Goal: Transaction & Acquisition: Purchase product/service

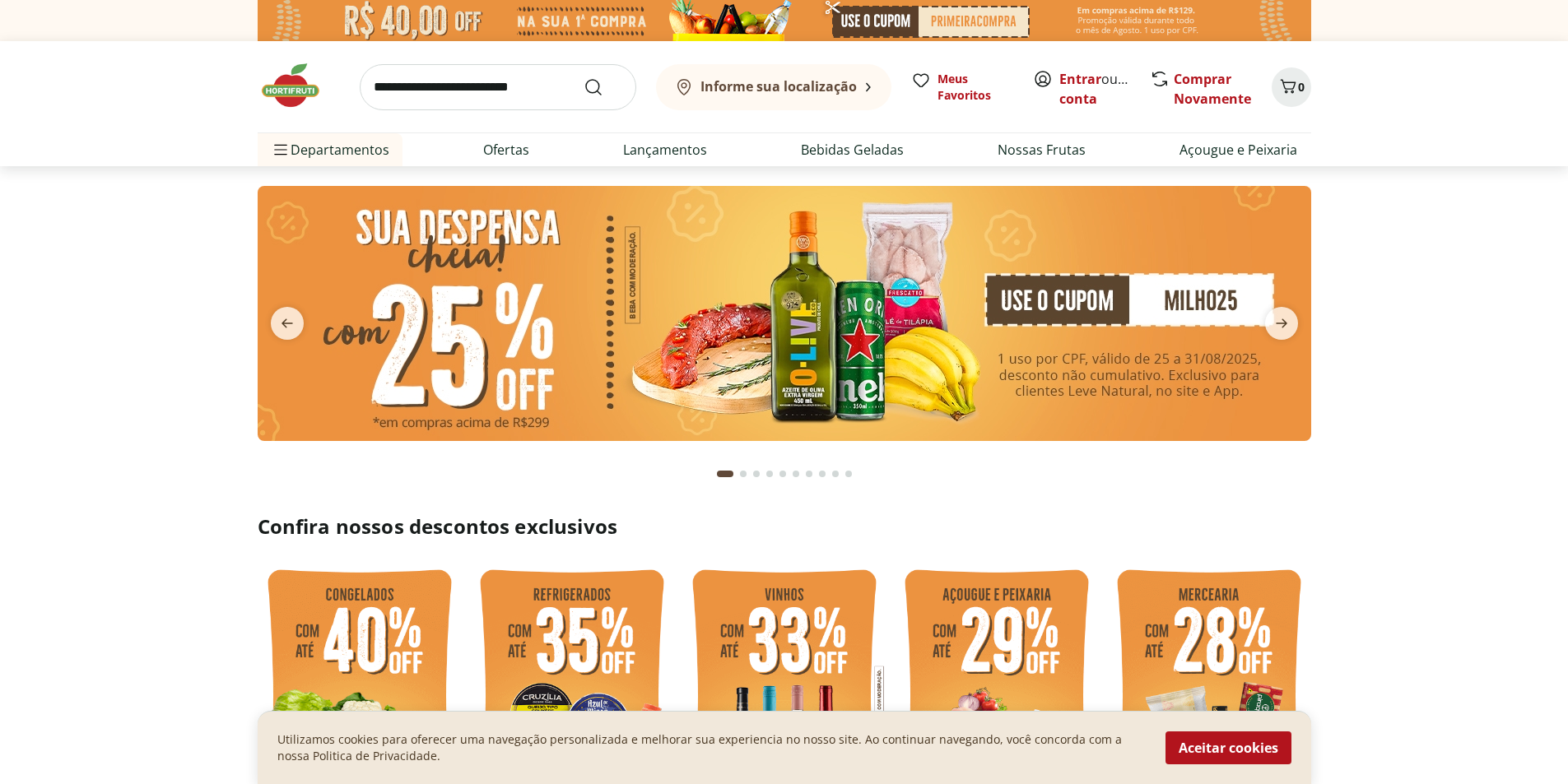
click at [1203, 745] on button "Aceitar cookies" at bounding box center [1228, 748] width 126 height 33
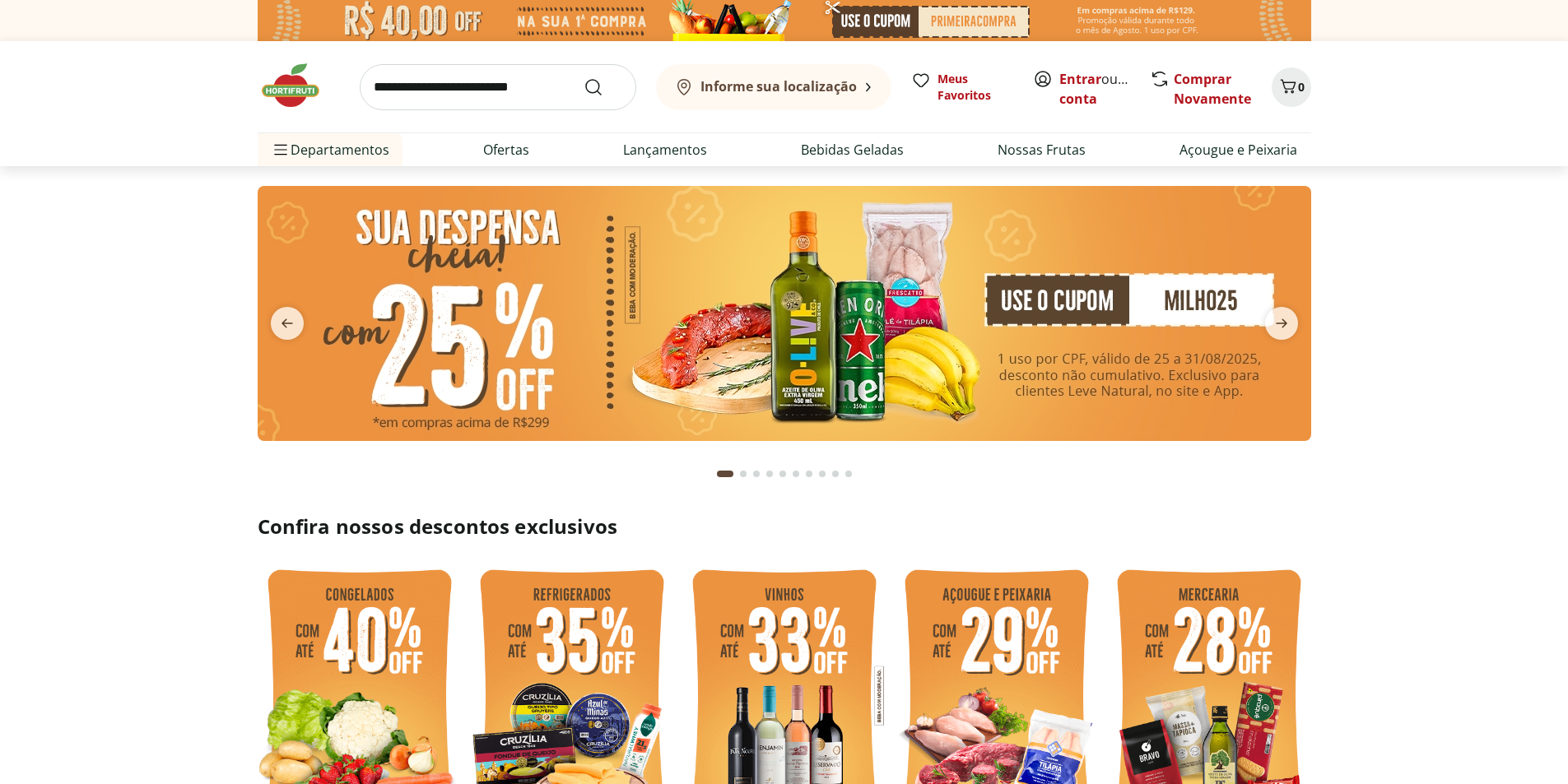
click at [874, 329] on img at bounding box center [784, 314] width 1053 height 255
click at [1267, 331] on span "next" at bounding box center [1282, 323] width 33 height 33
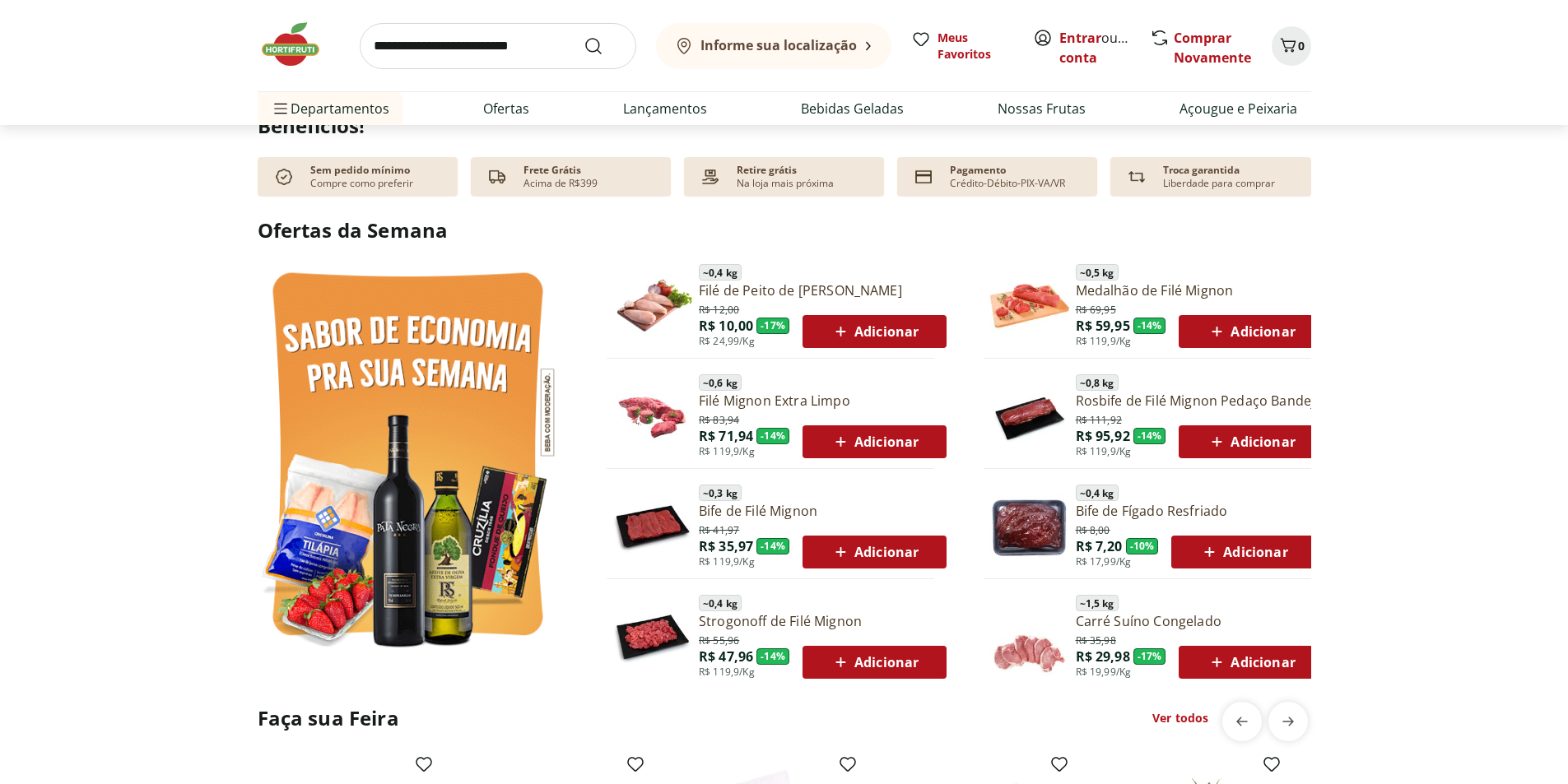
scroll to position [411, 0]
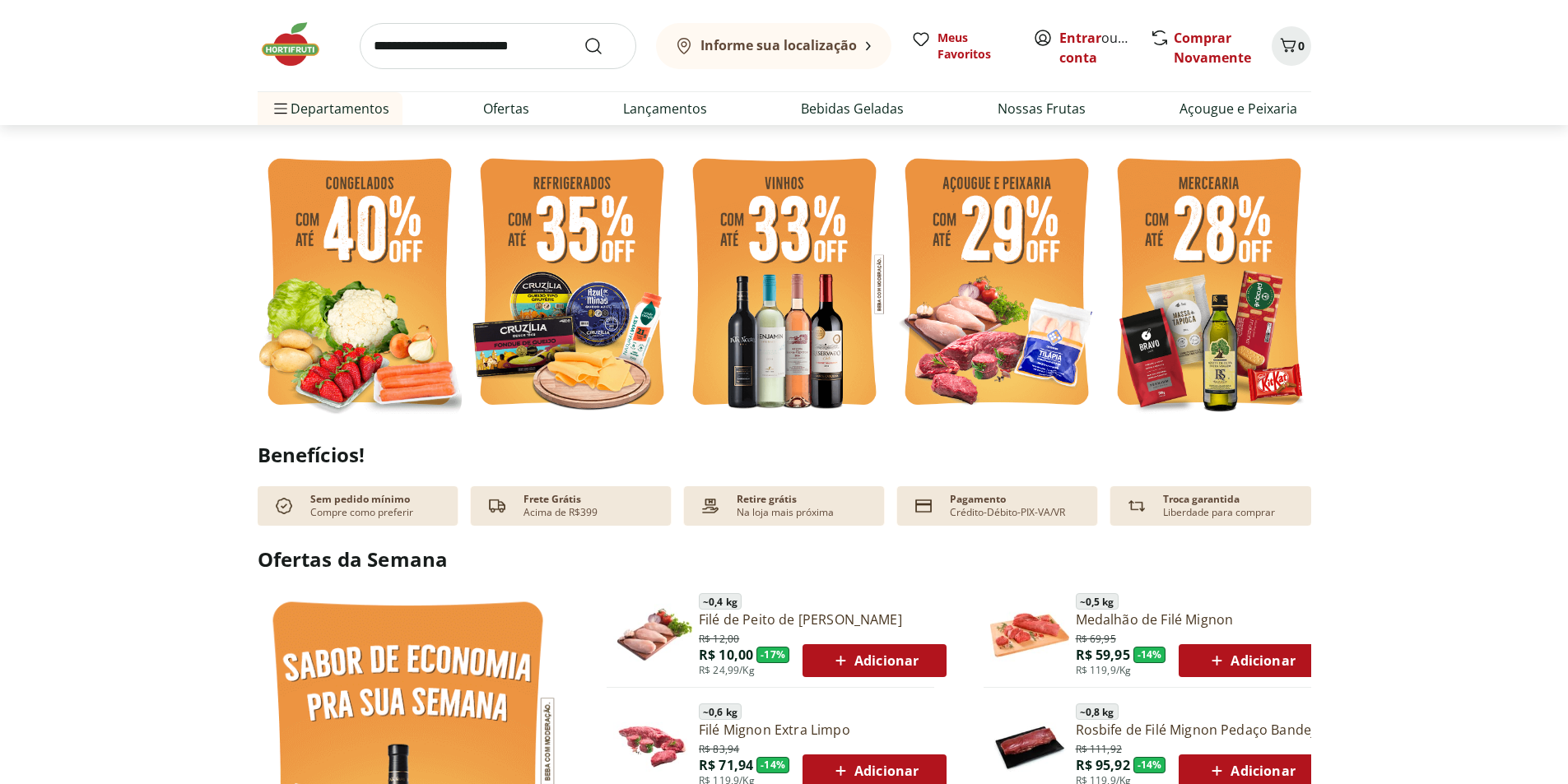
click at [582, 298] on img at bounding box center [572, 284] width 204 height 273
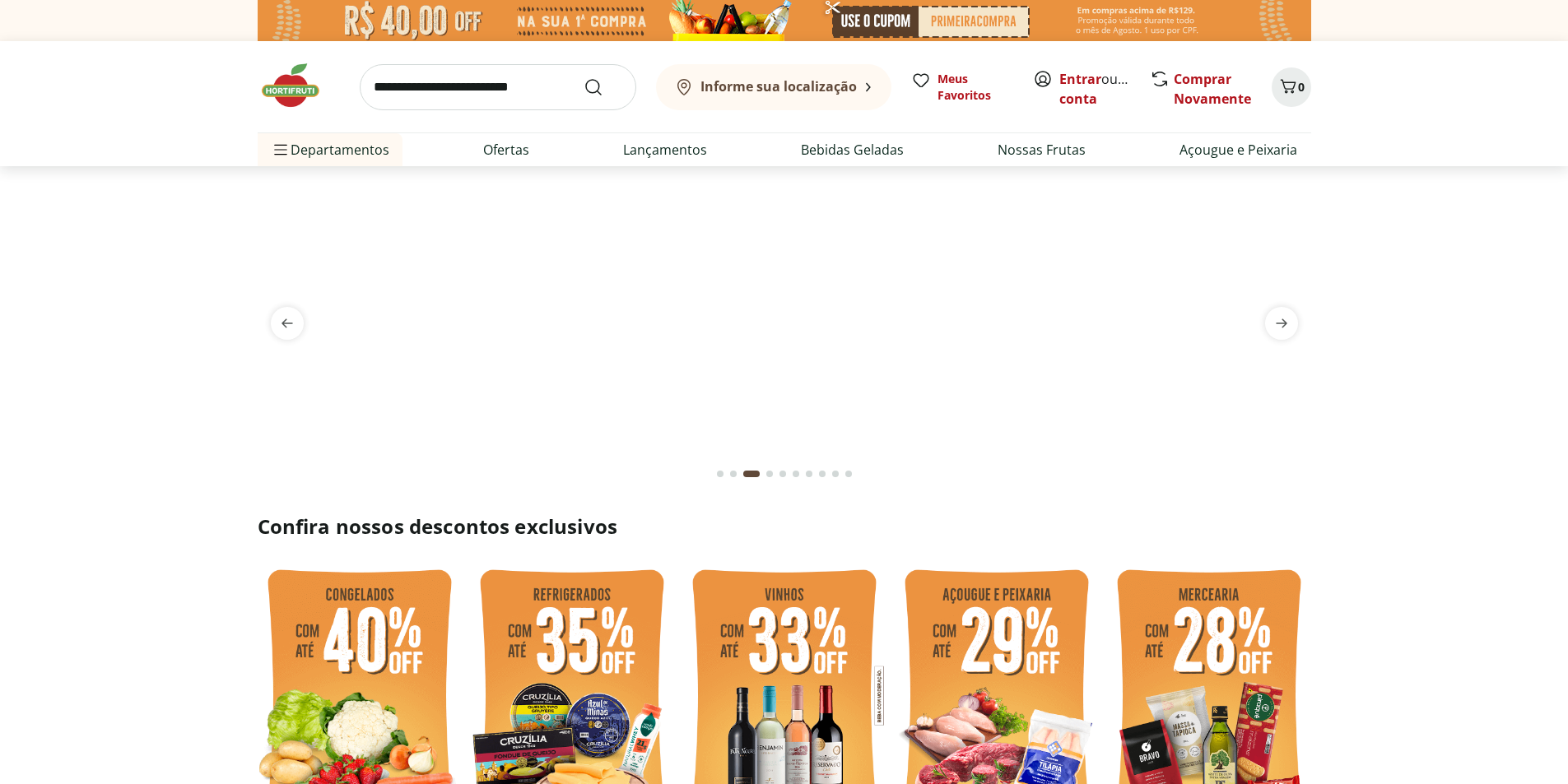
select select "**********"
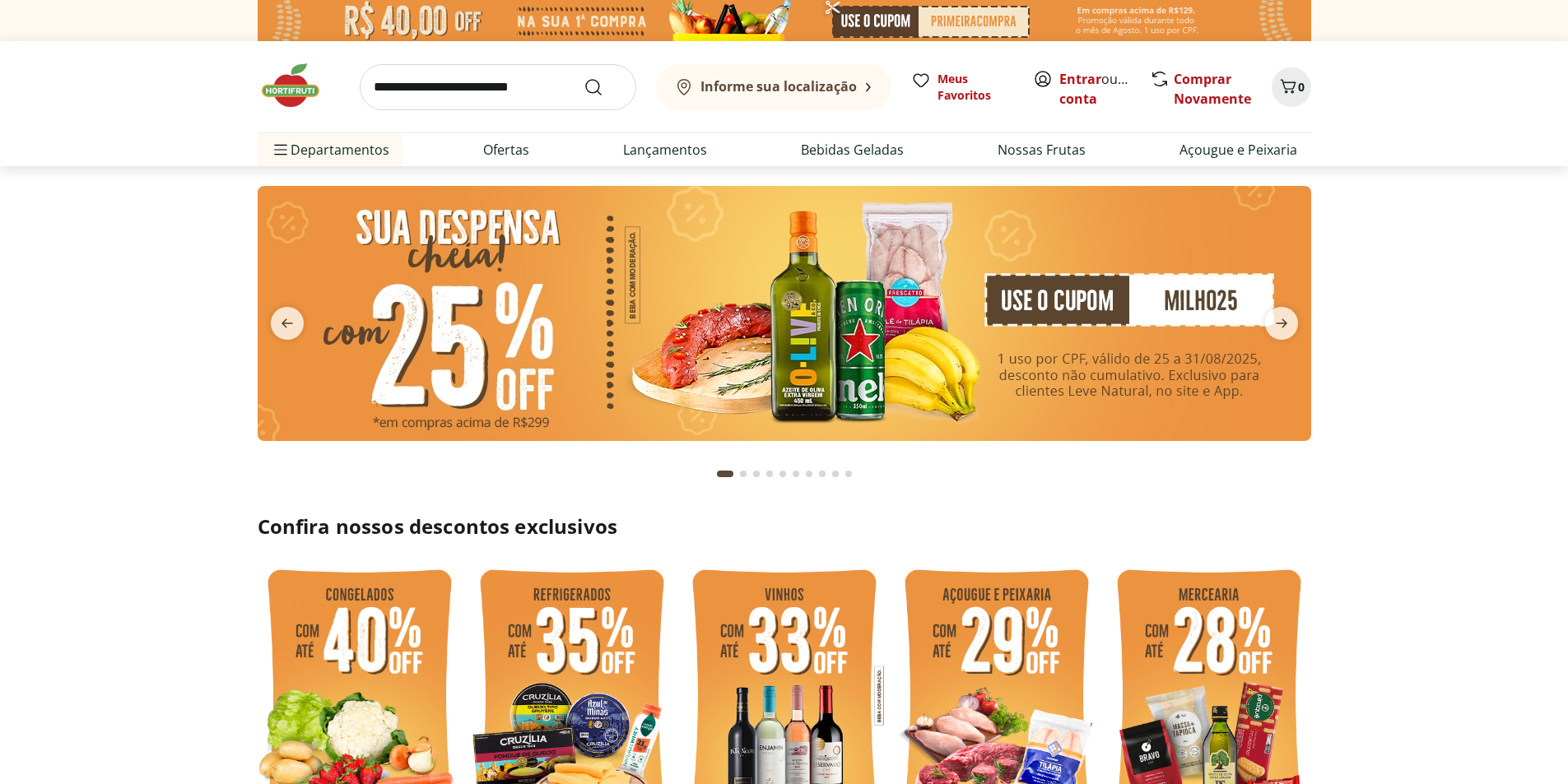
scroll to position [411, 0]
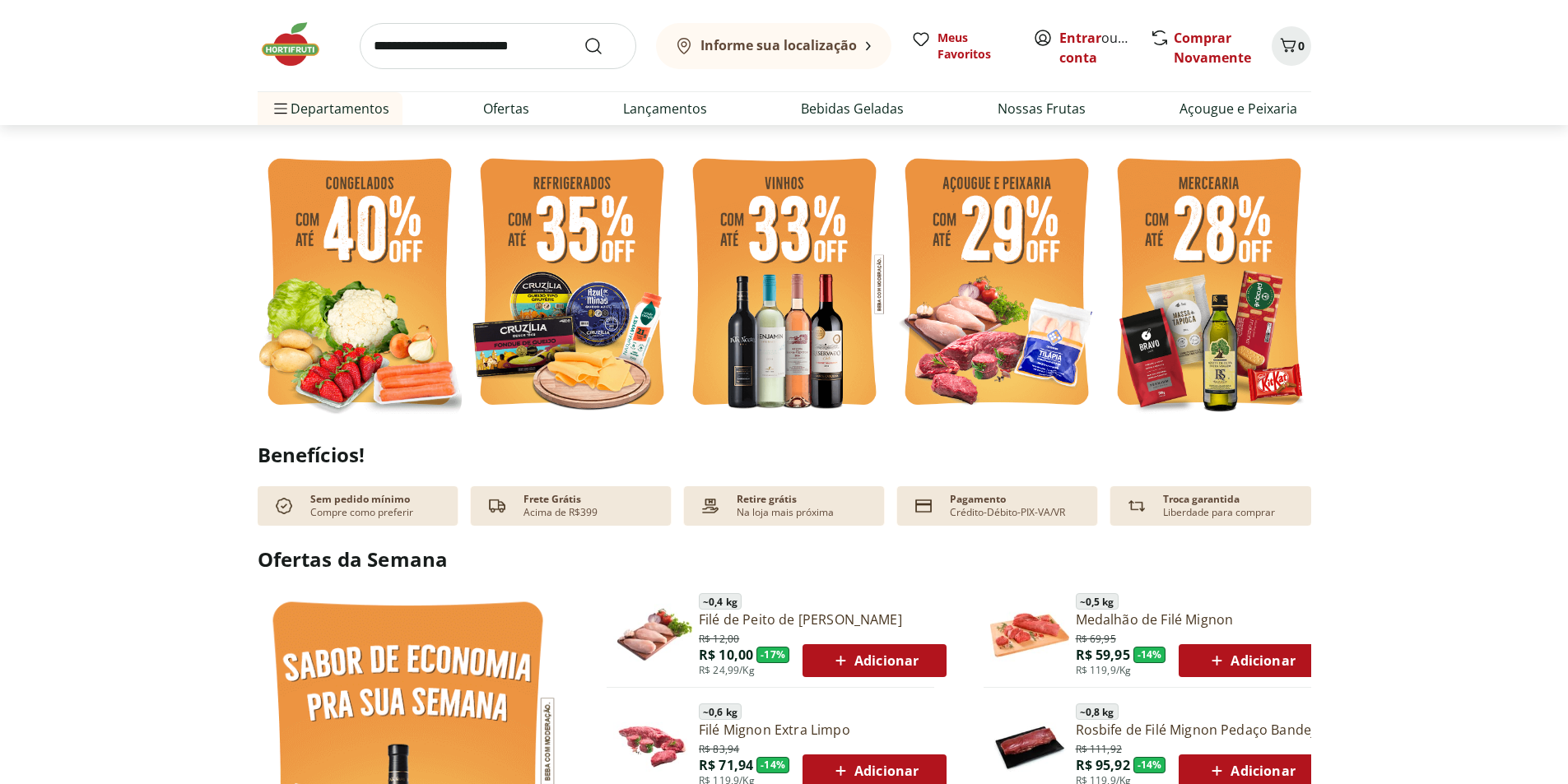
click at [757, 297] on img at bounding box center [784, 284] width 204 height 273
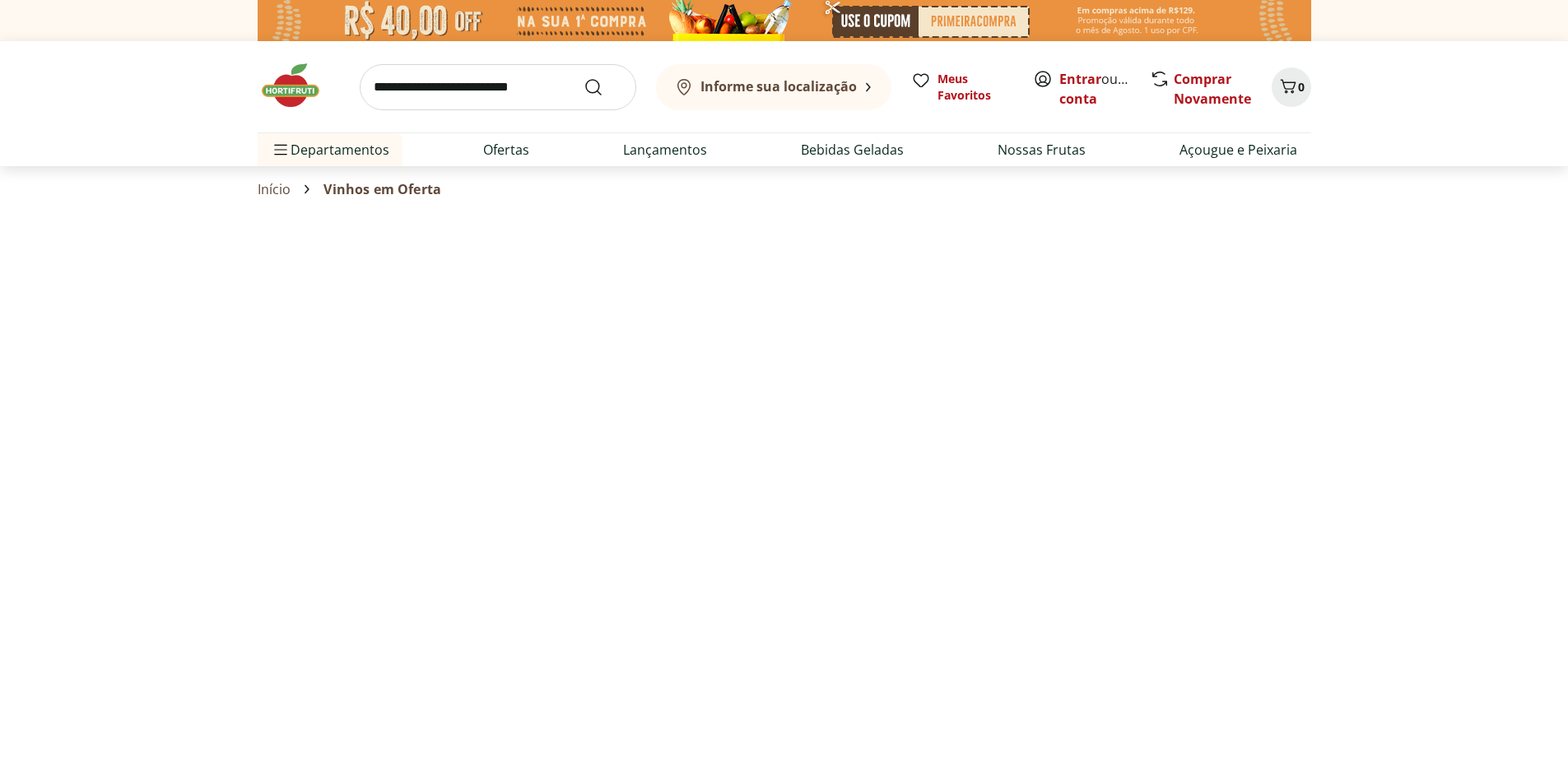
select select "**********"
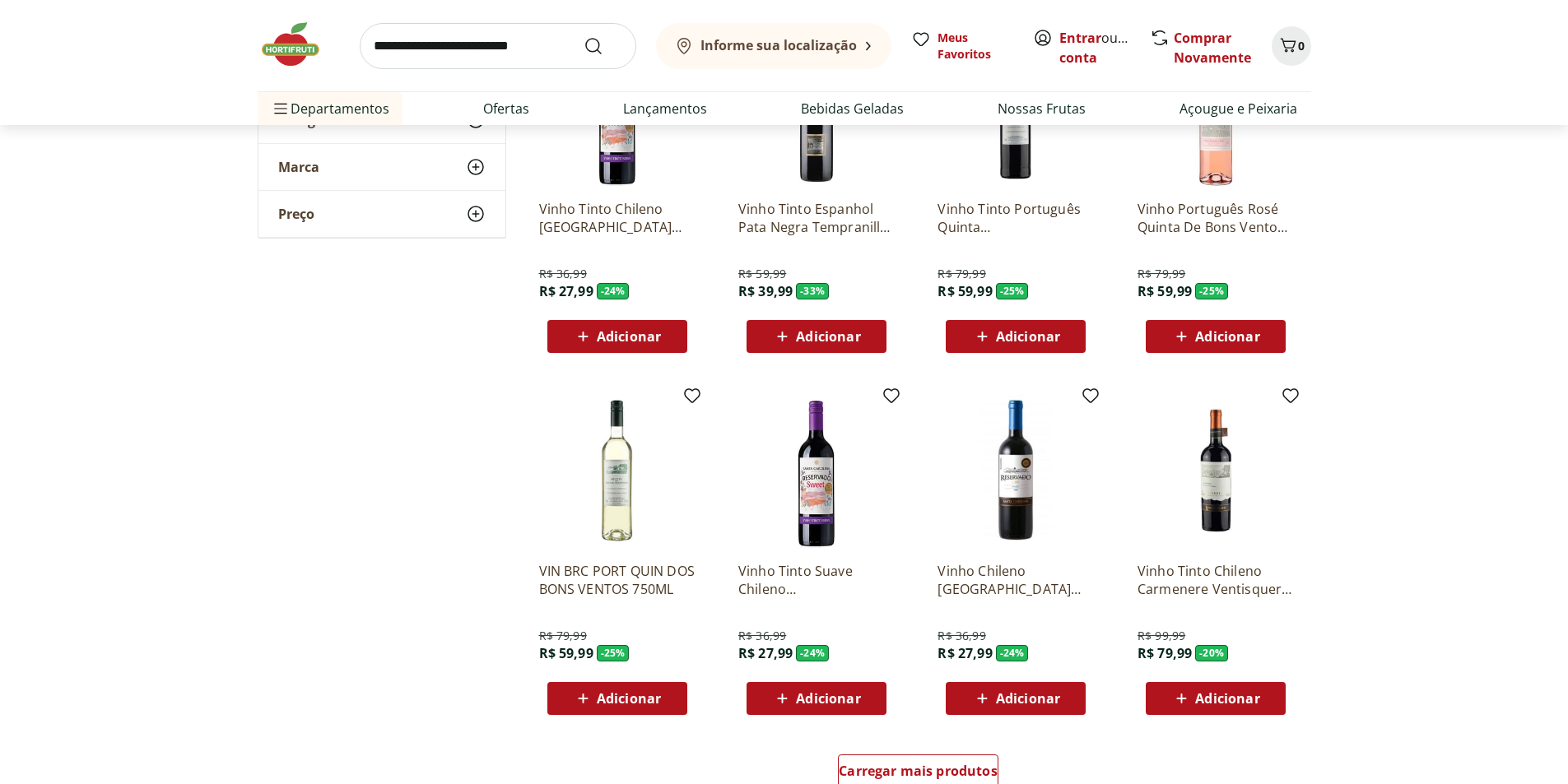
scroll to position [740, 0]
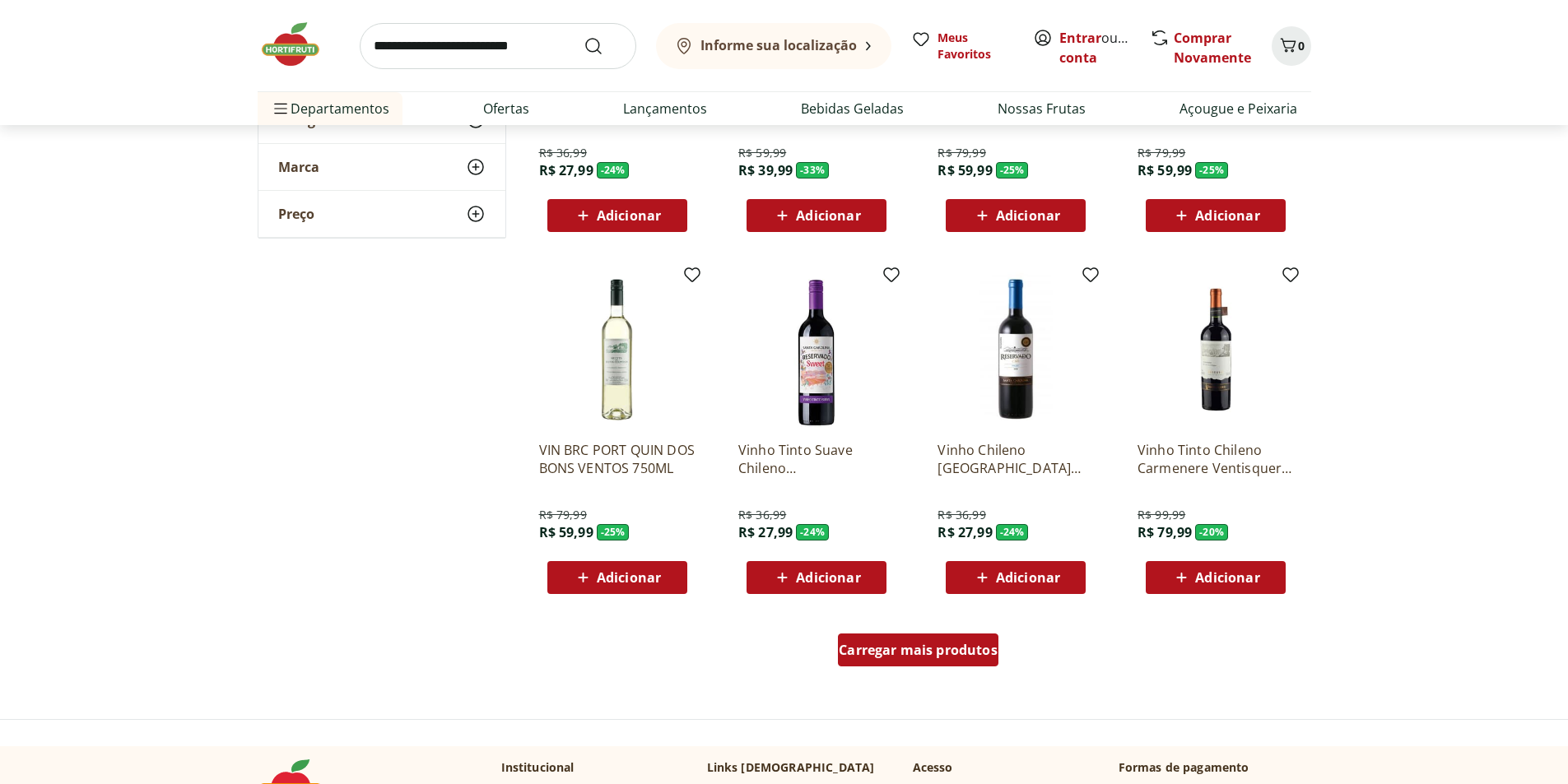
click at [976, 640] on div "Carregar mais produtos" at bounding box center [918, 650] width 161 height 33
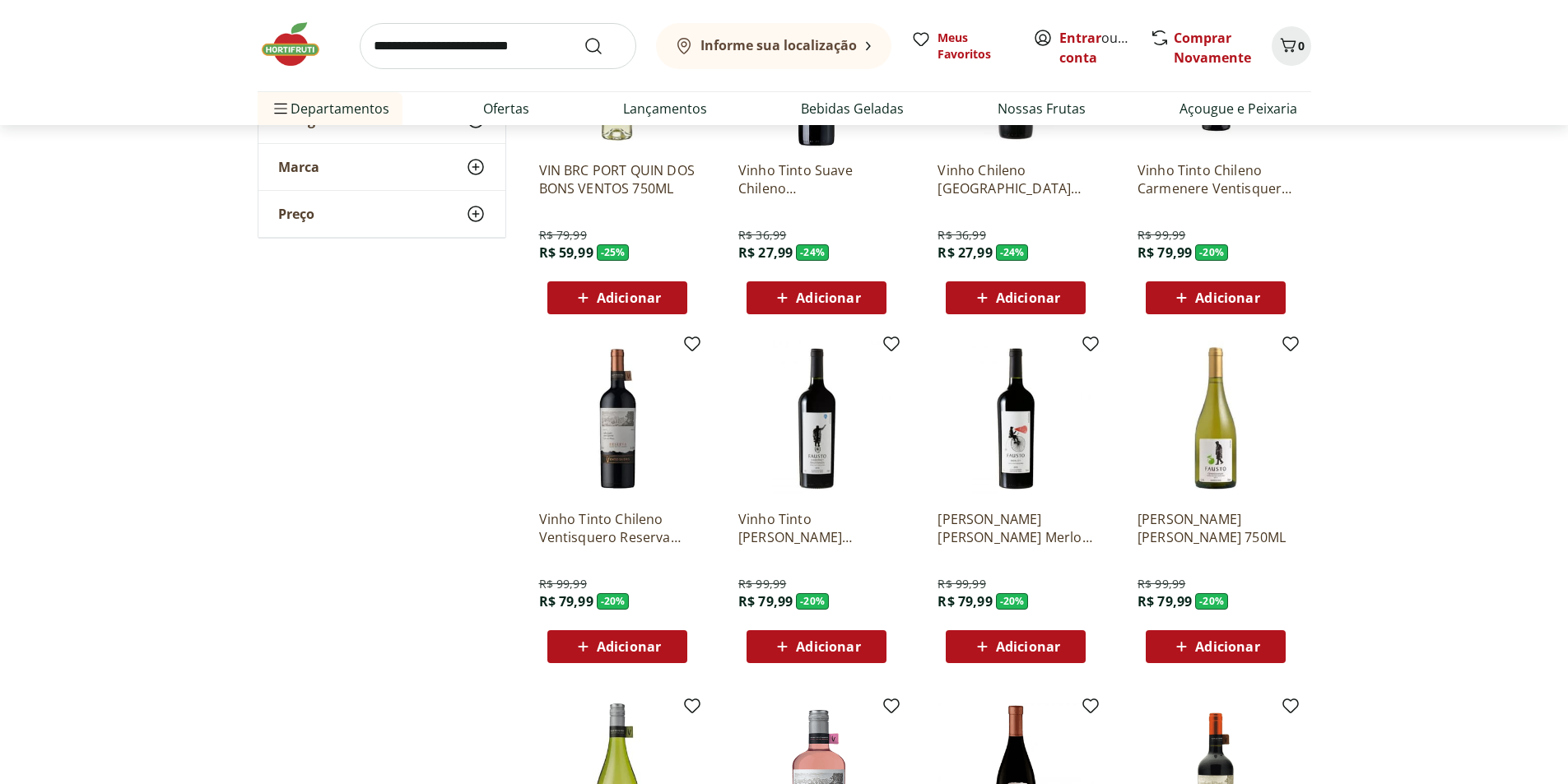
scroll to position [1235, 0]
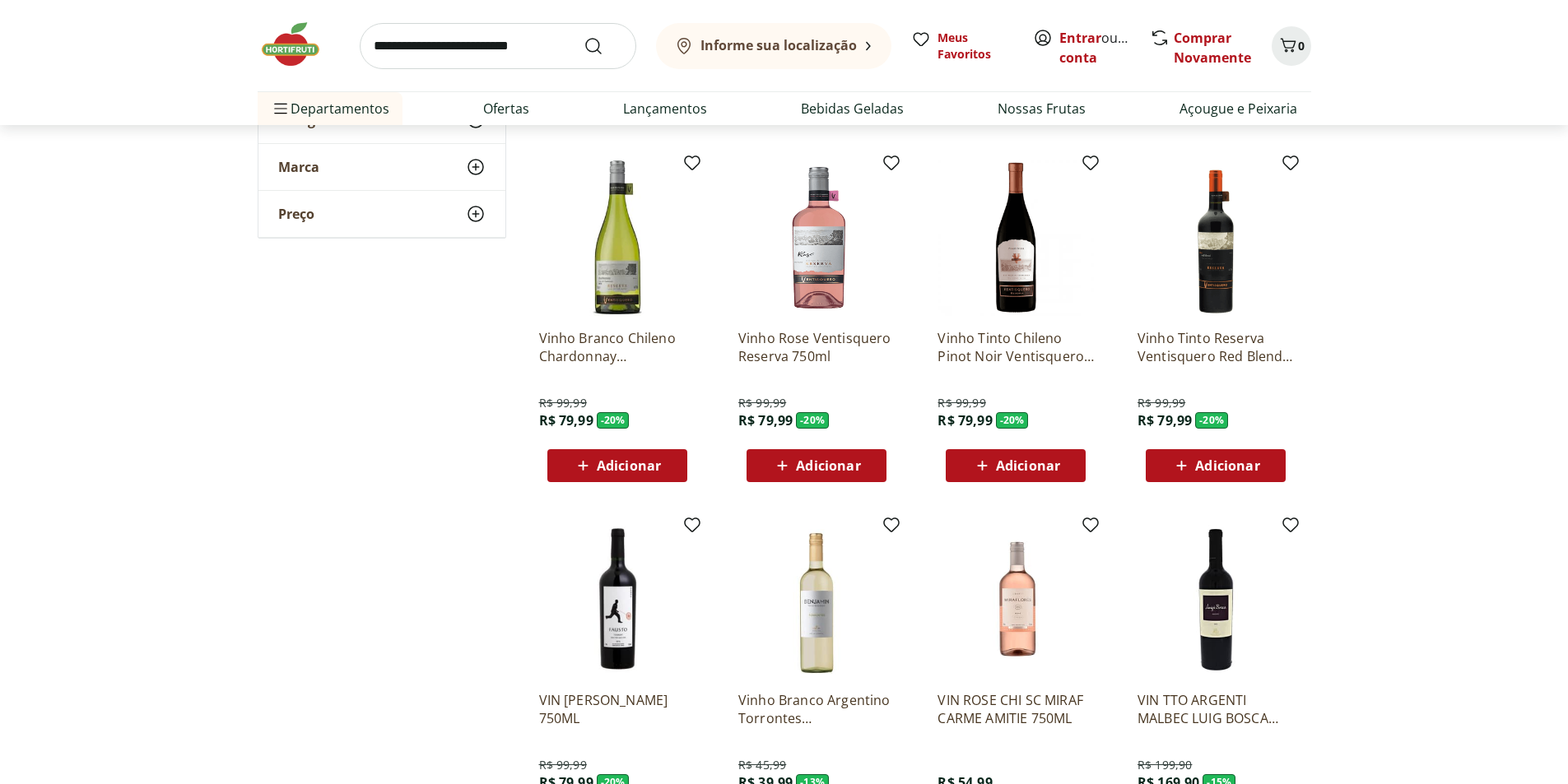
scroll to position [1893, 0]
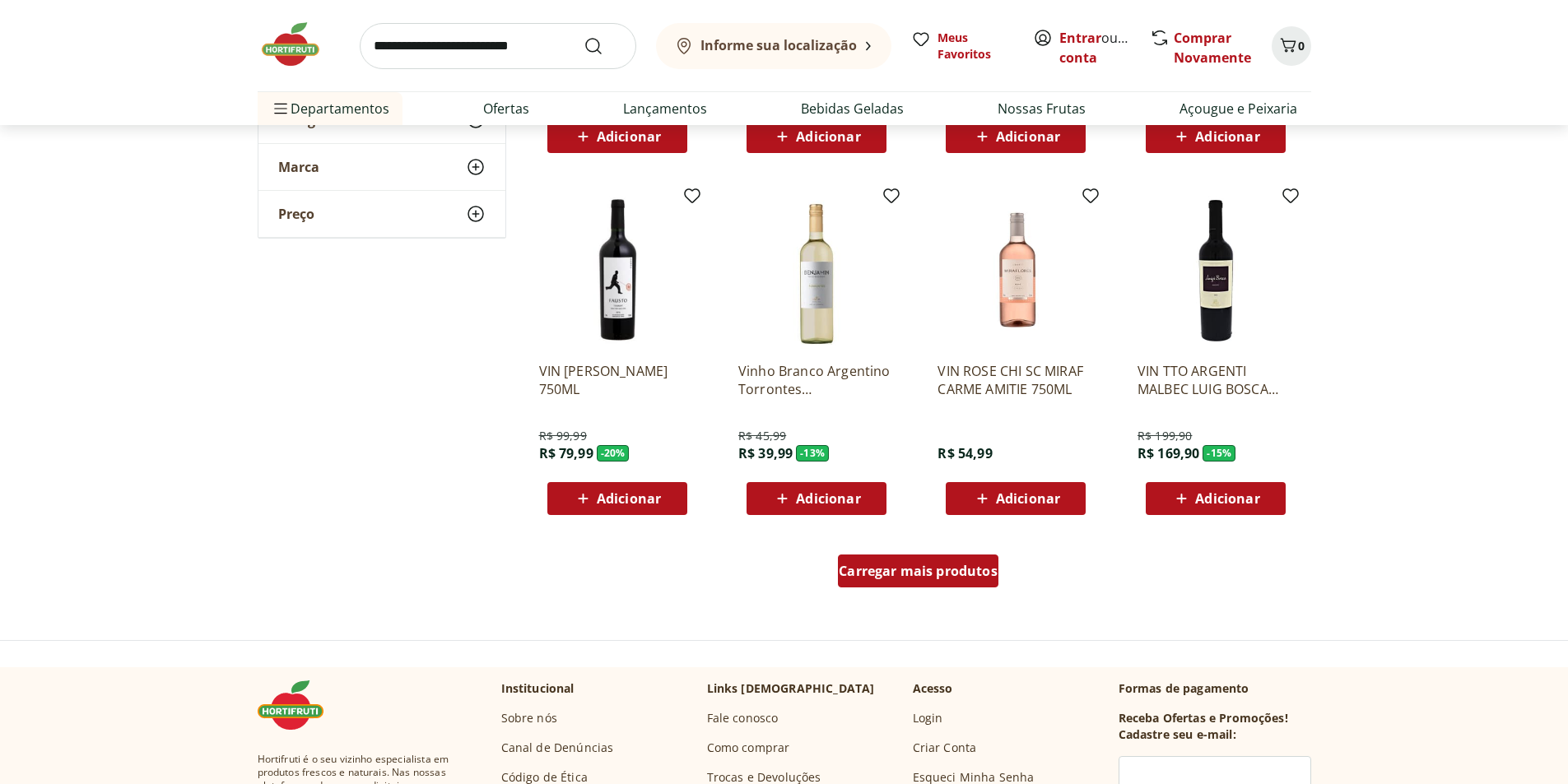
click at [969, 575] on span "Carregar mais produtos" at bounding box center [918, 570] width 159 height 13
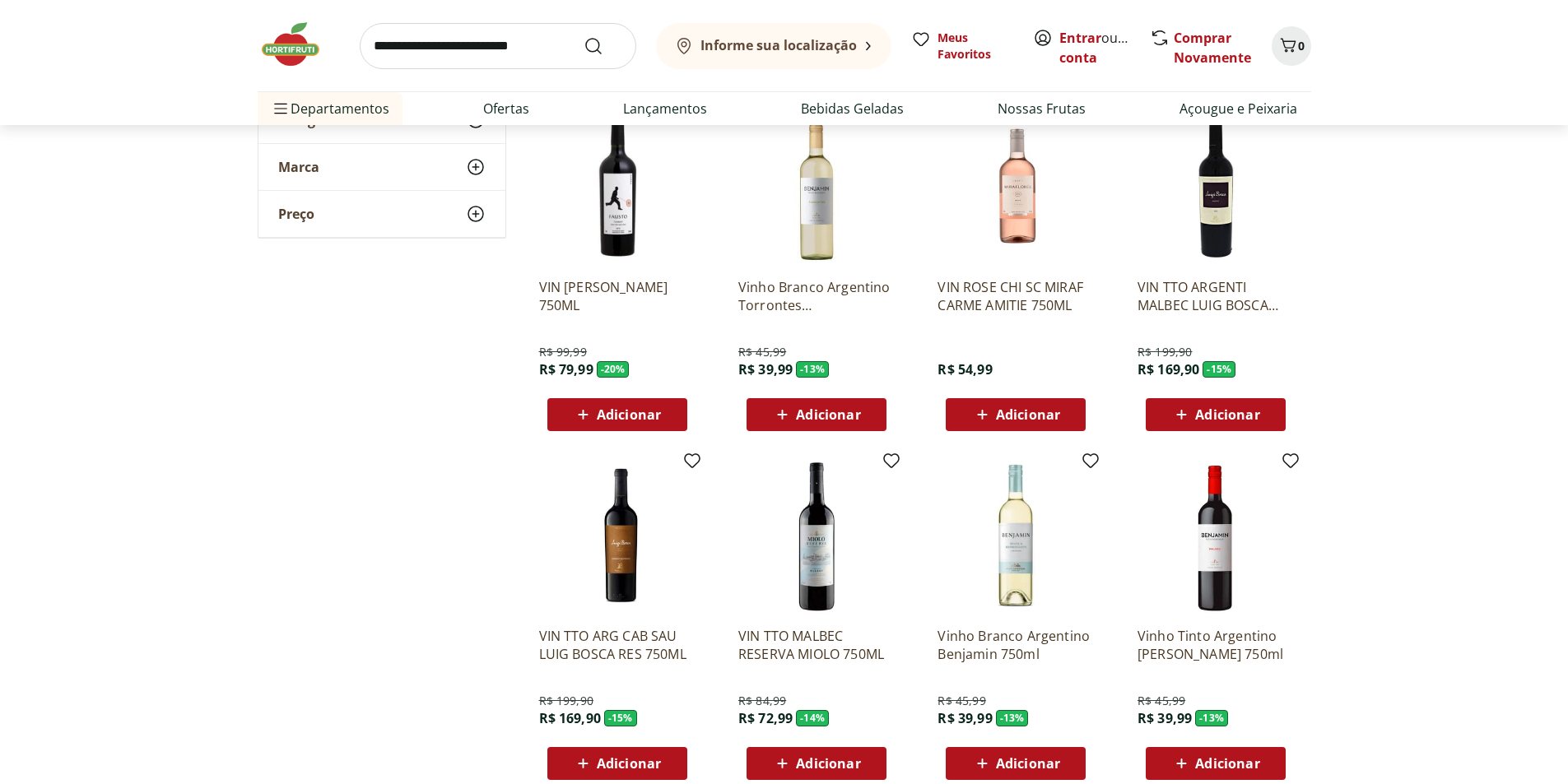
scroll to position [2222, 0]
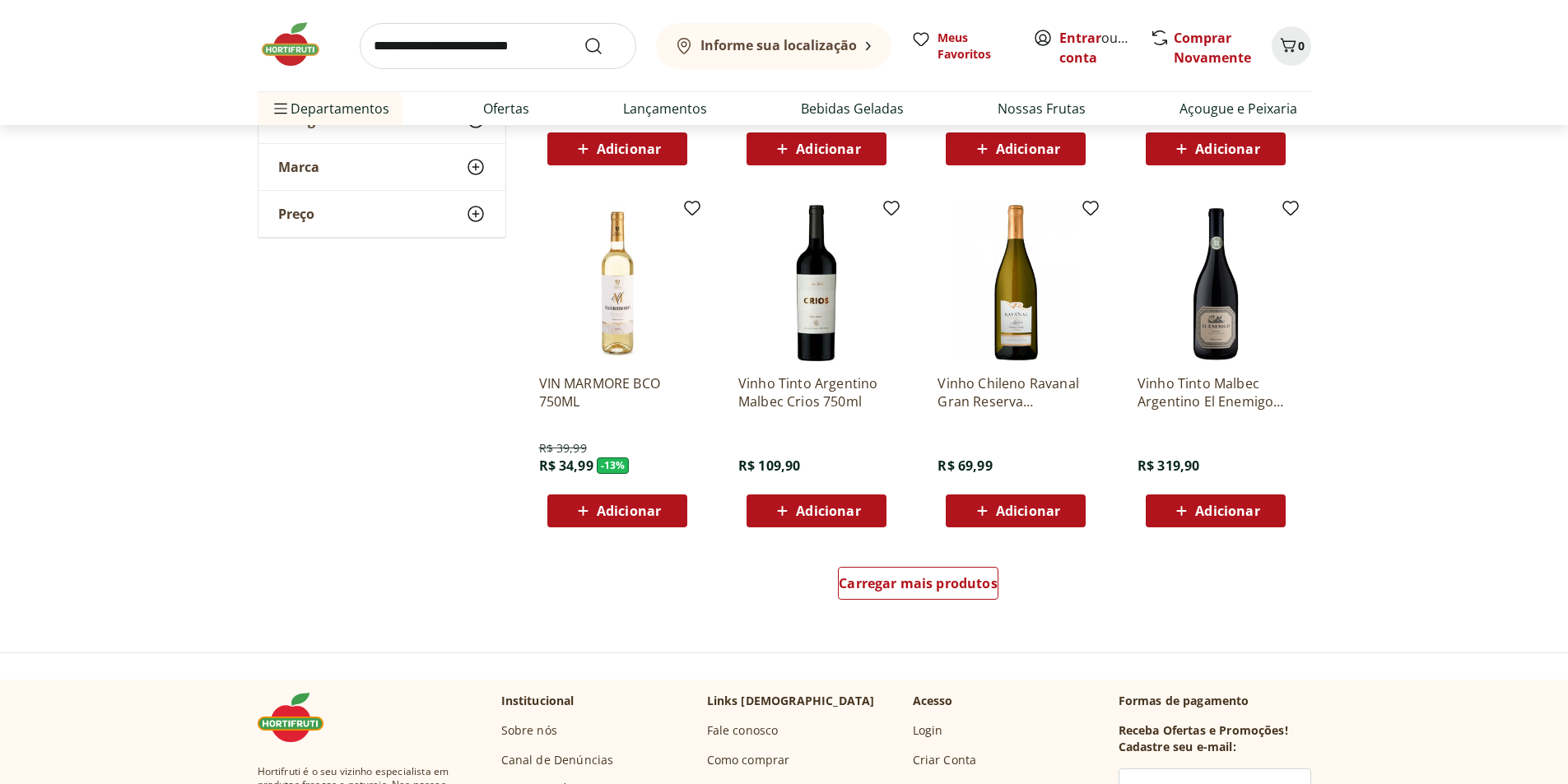
scroll to position [2963, 0]
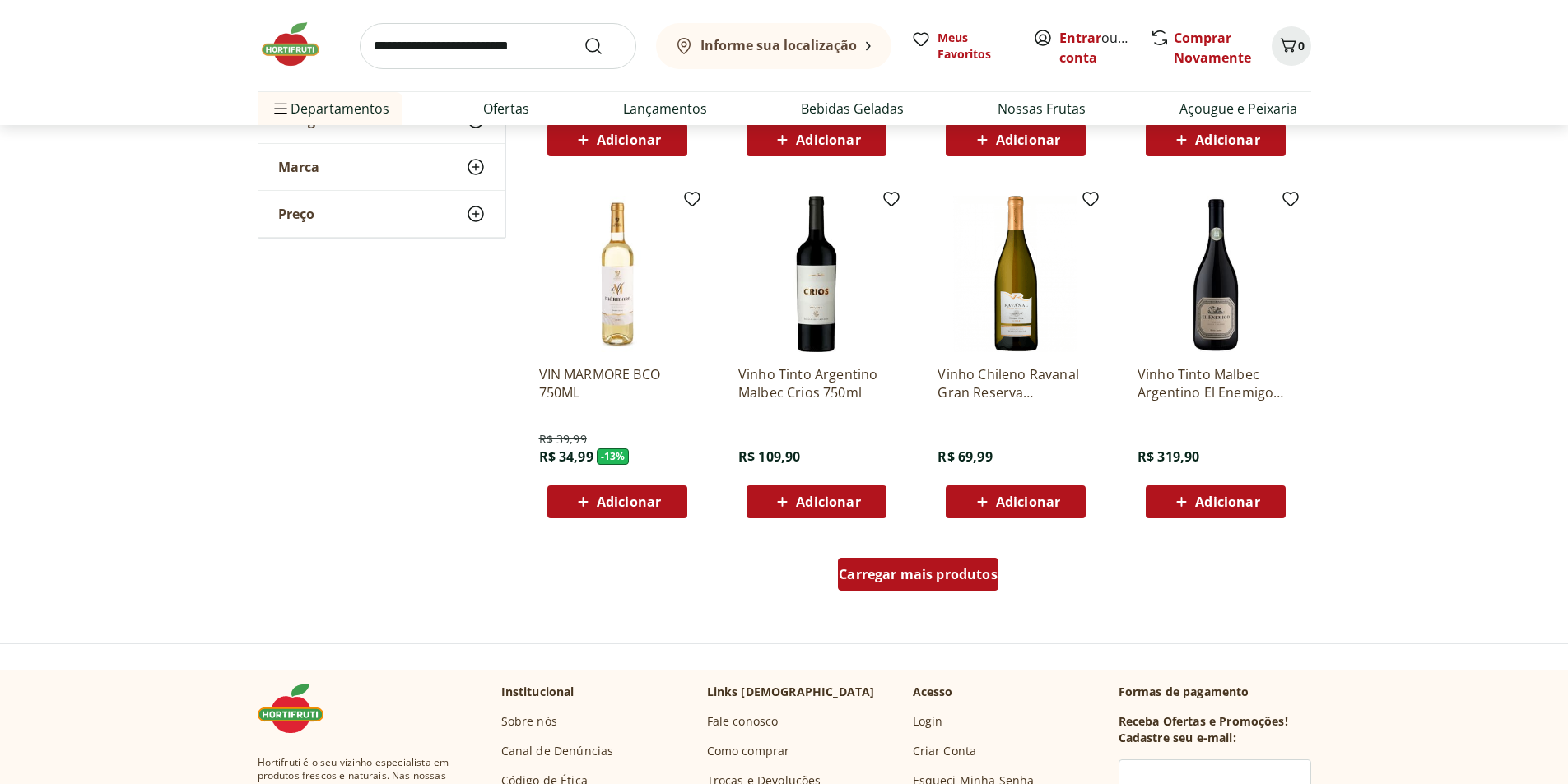
click at [975, 587] on div "Carregar mais produtos" at bounding box center [918, 575] width 161 height 33
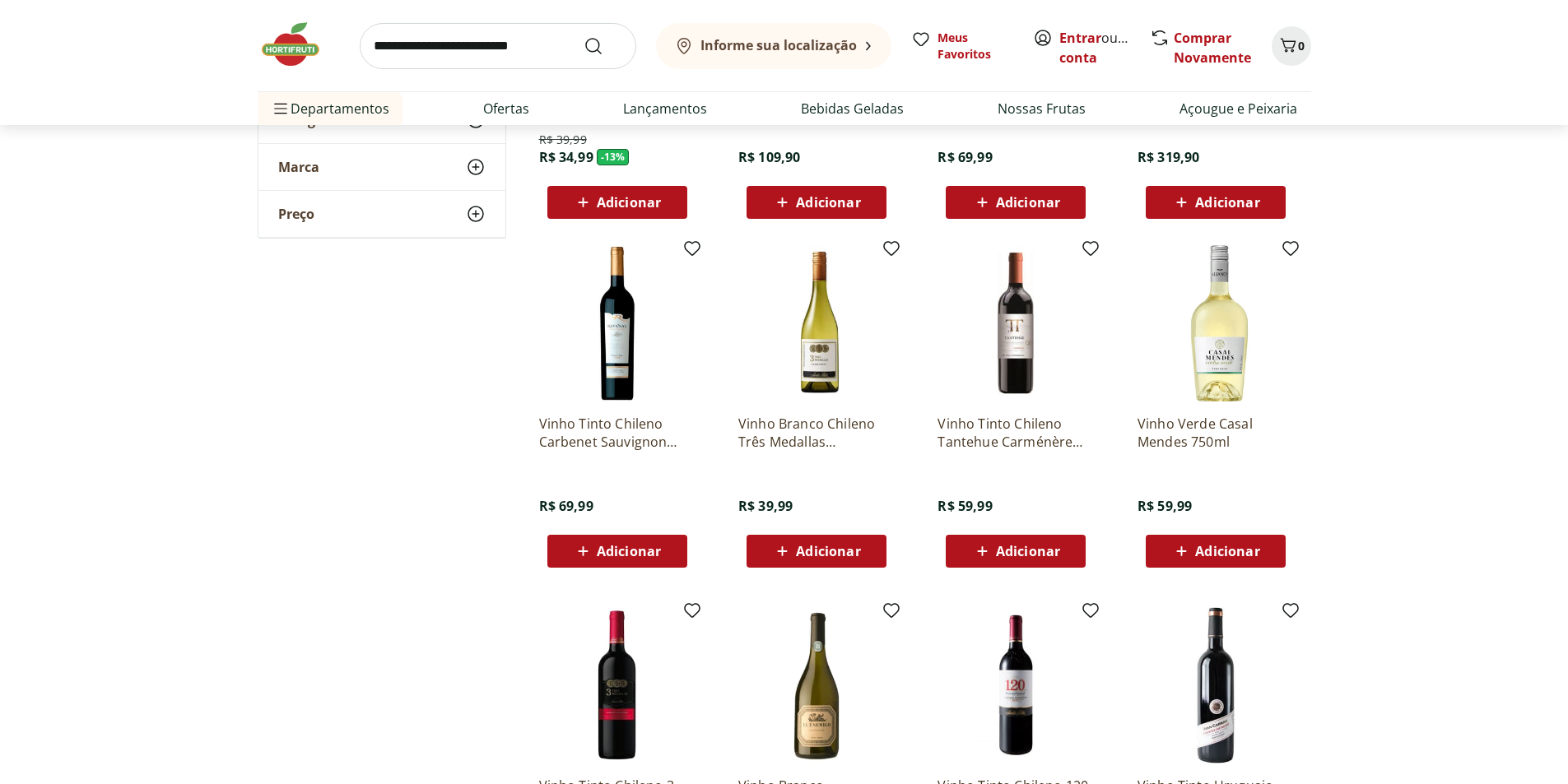
scroll to position [3292, 0]
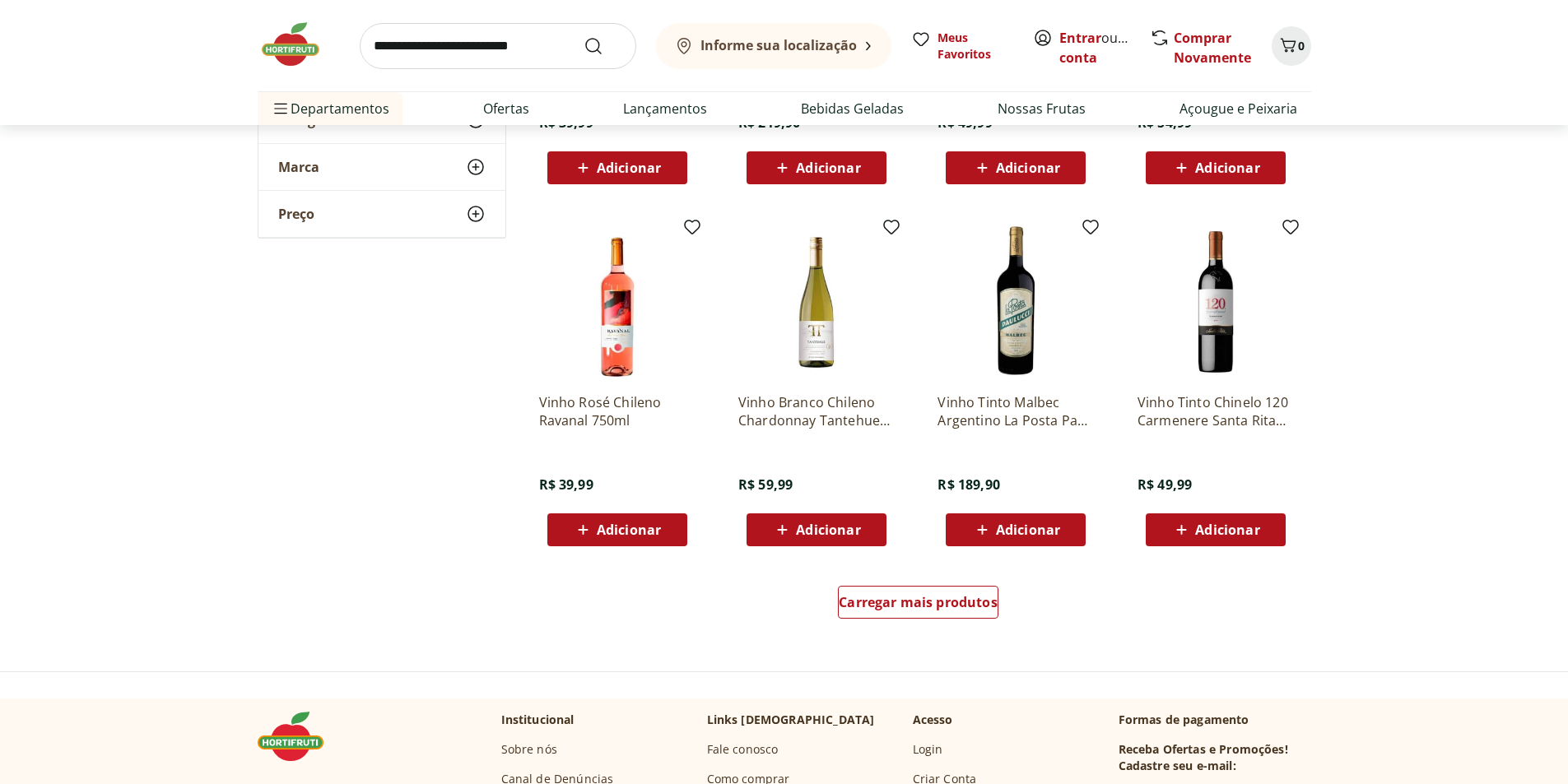
scroll to position [4033, 0]
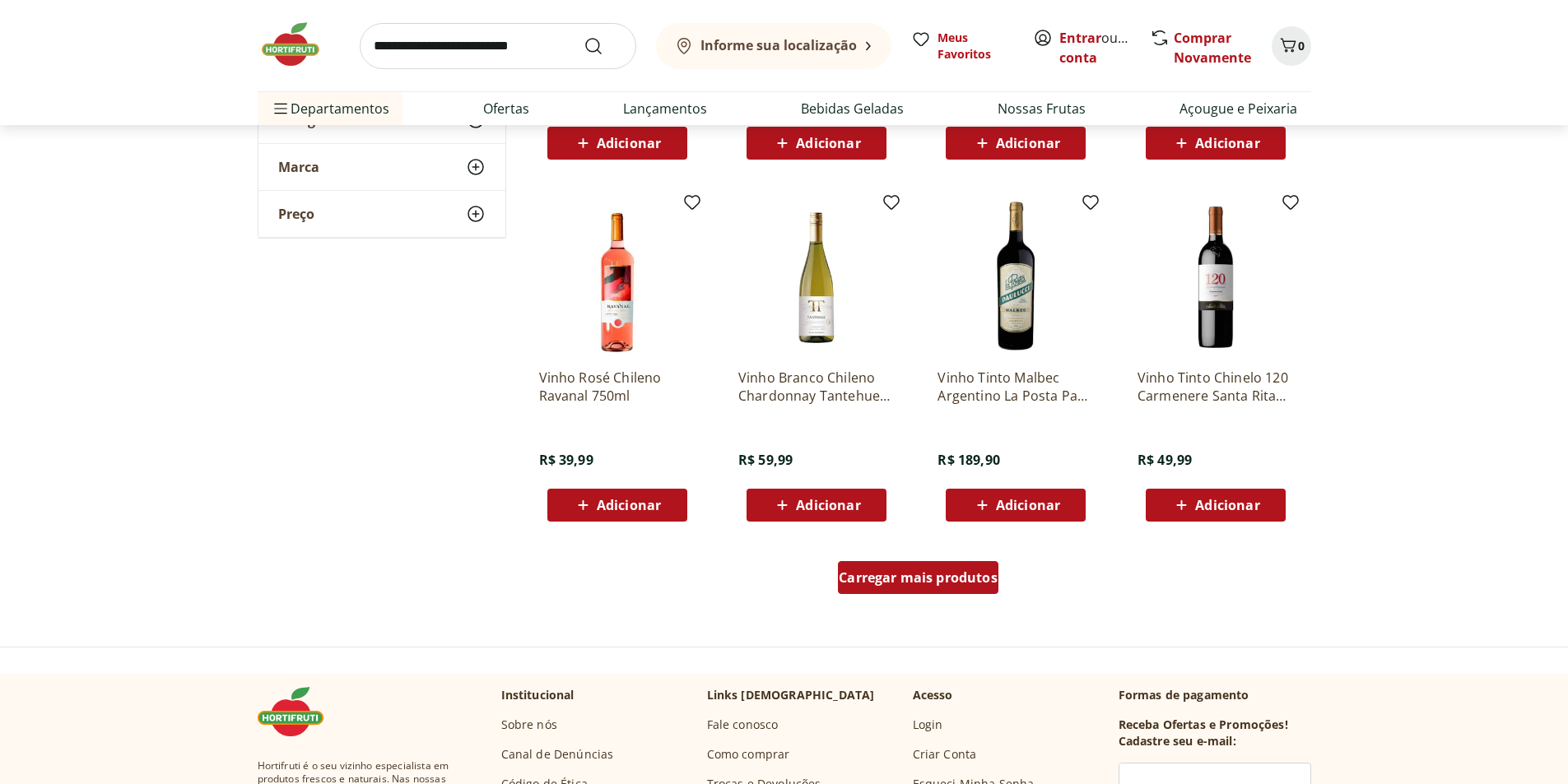
click at [934, 572] on span "Carregar mais produtos" at bounding box center [918, 577] width 159 height 13
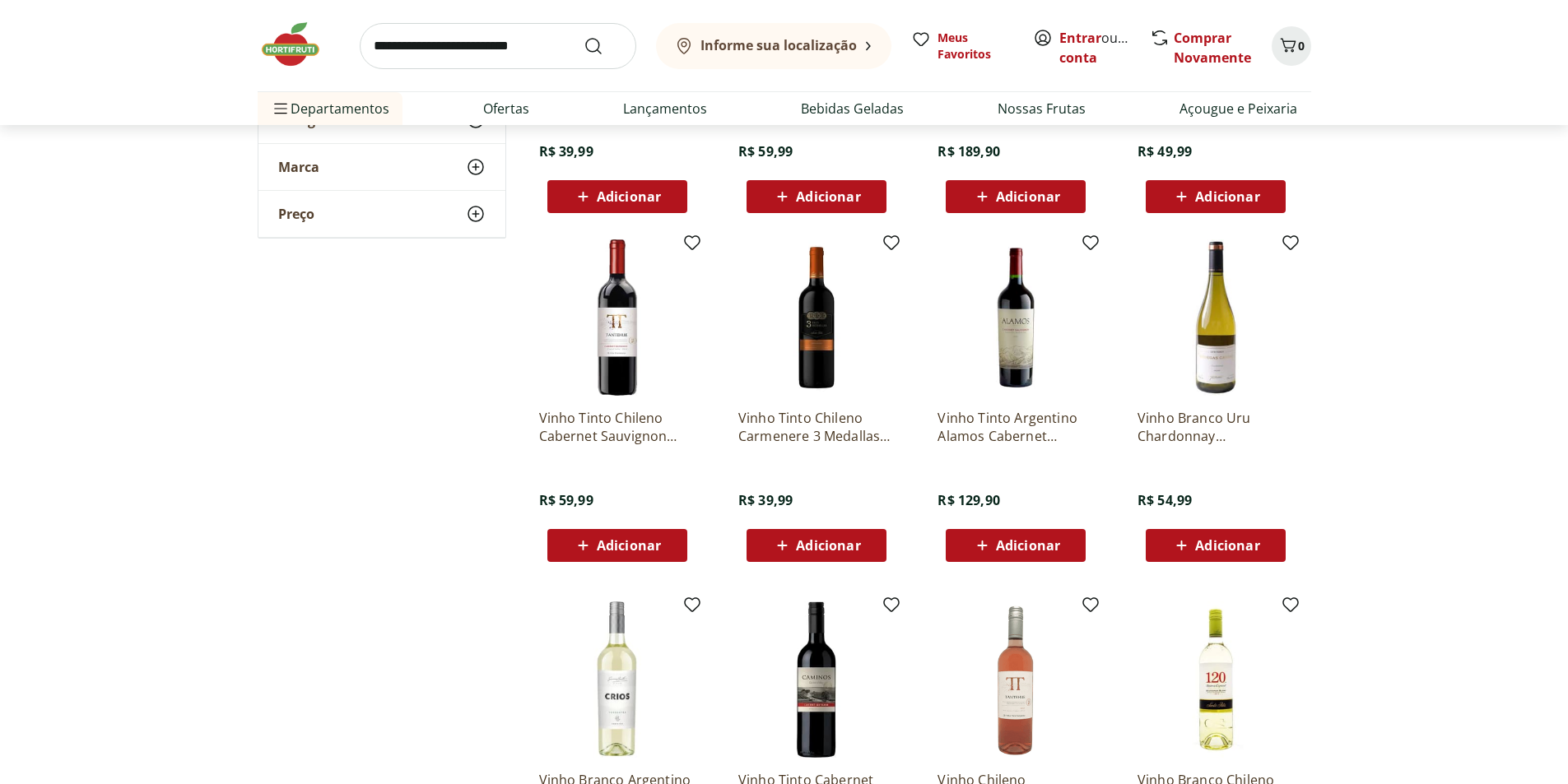
scroll to position [4362, 0]
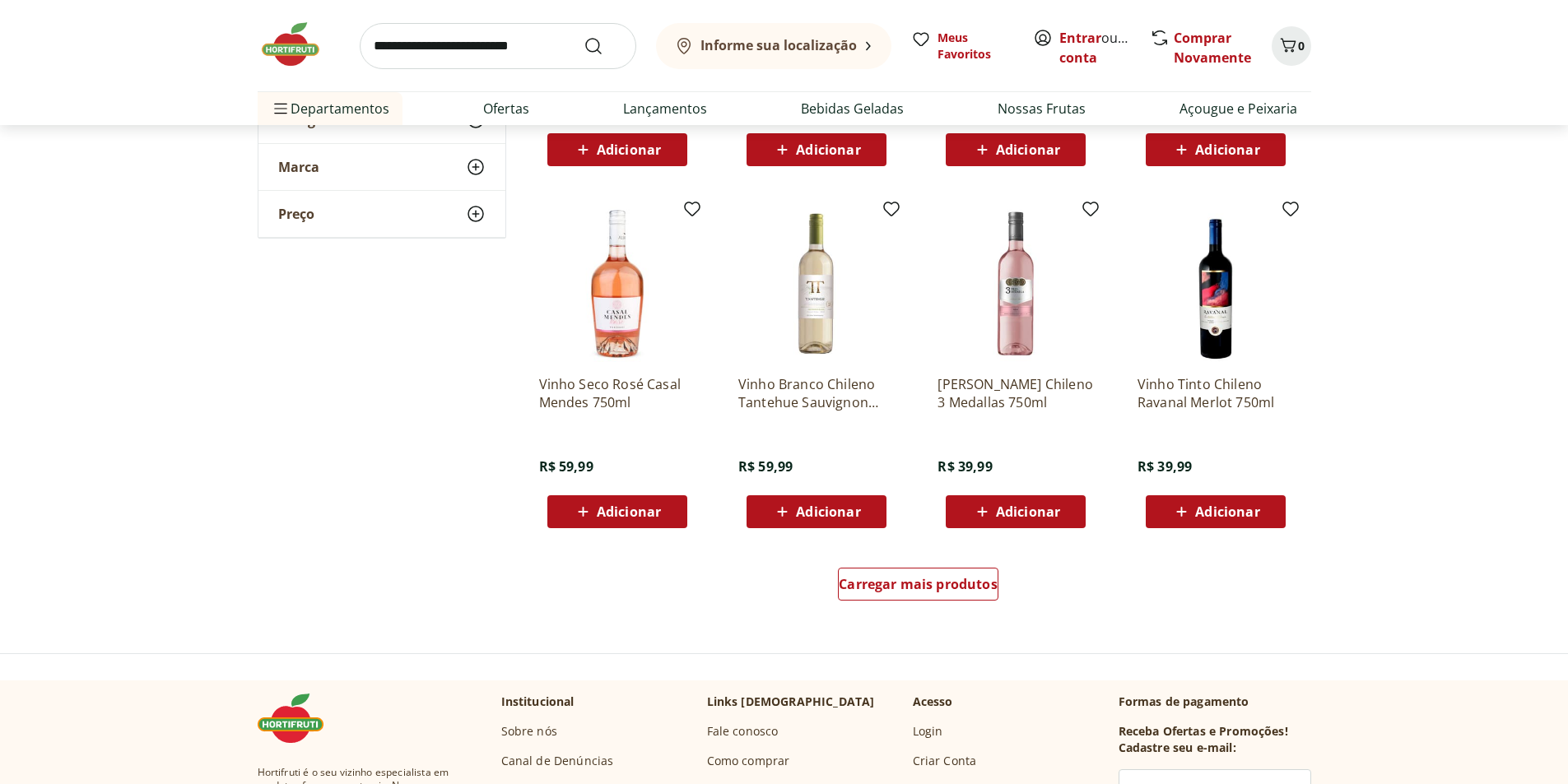
scroll to position [5103, 0]
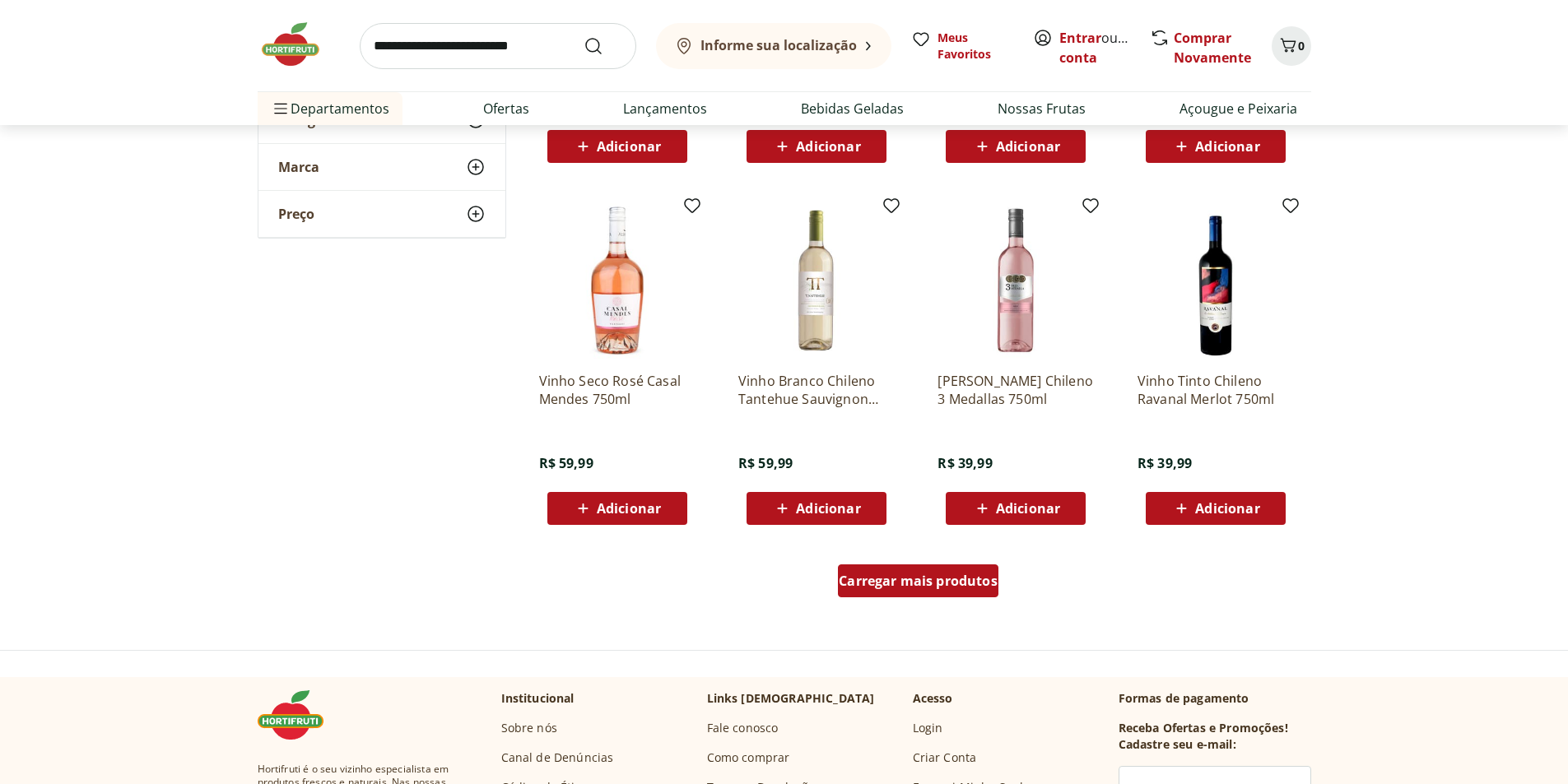
click at [947, 586] on span "Carregar mais produtos" at bounding box center [918, 581] width 159 height 13
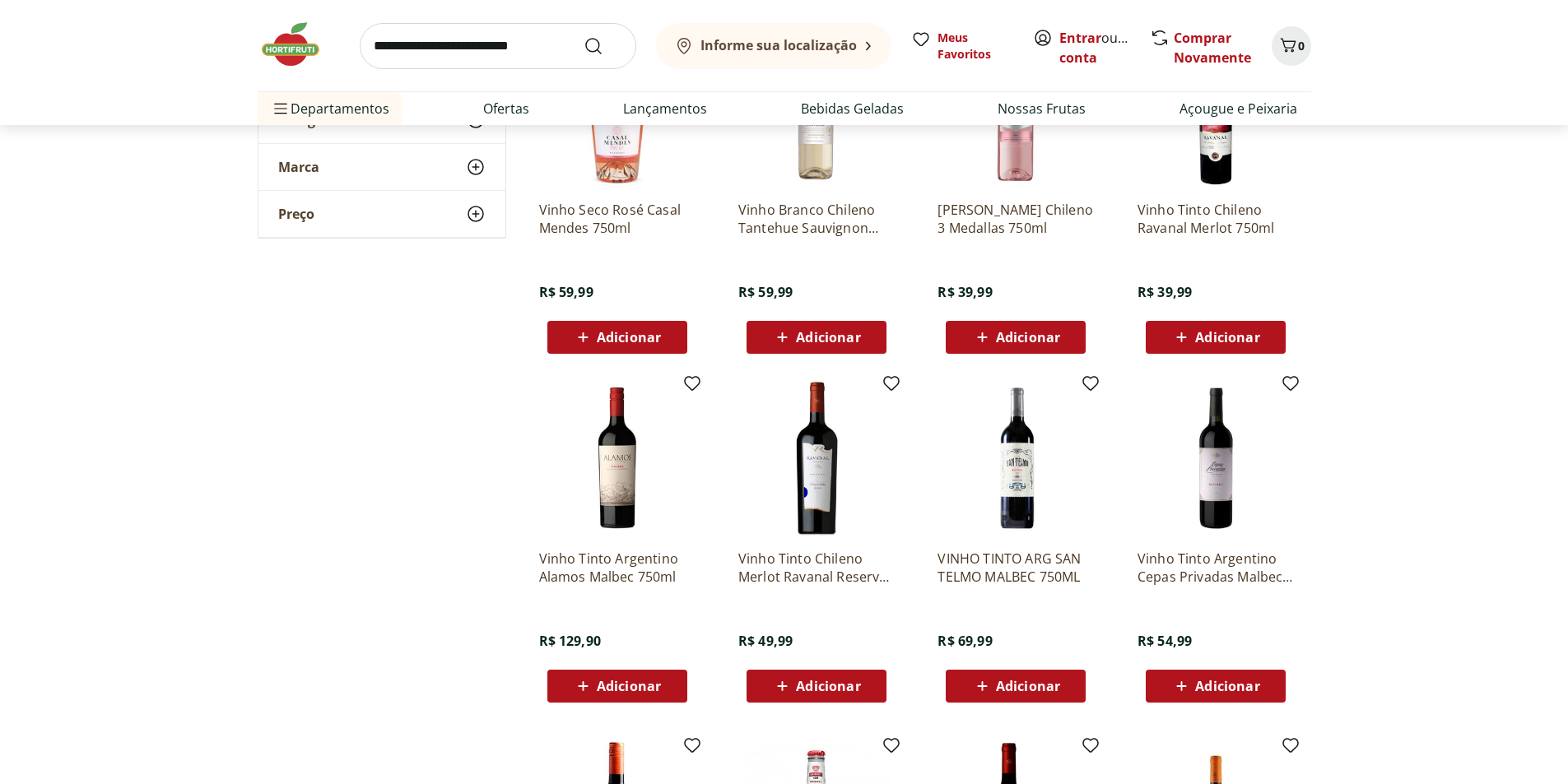
scroll to position [5432, 0]
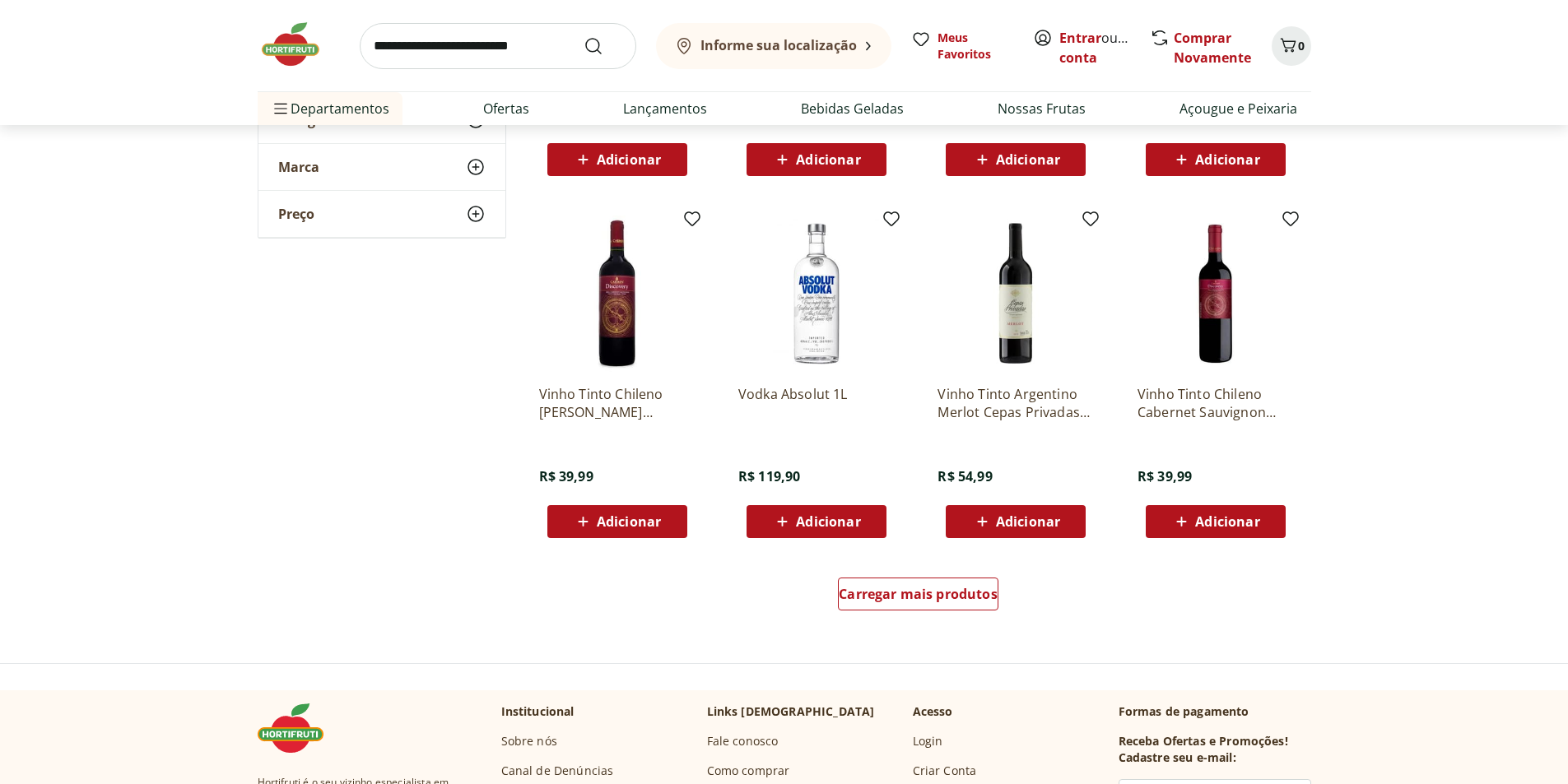
scroll to position [6173, 0]
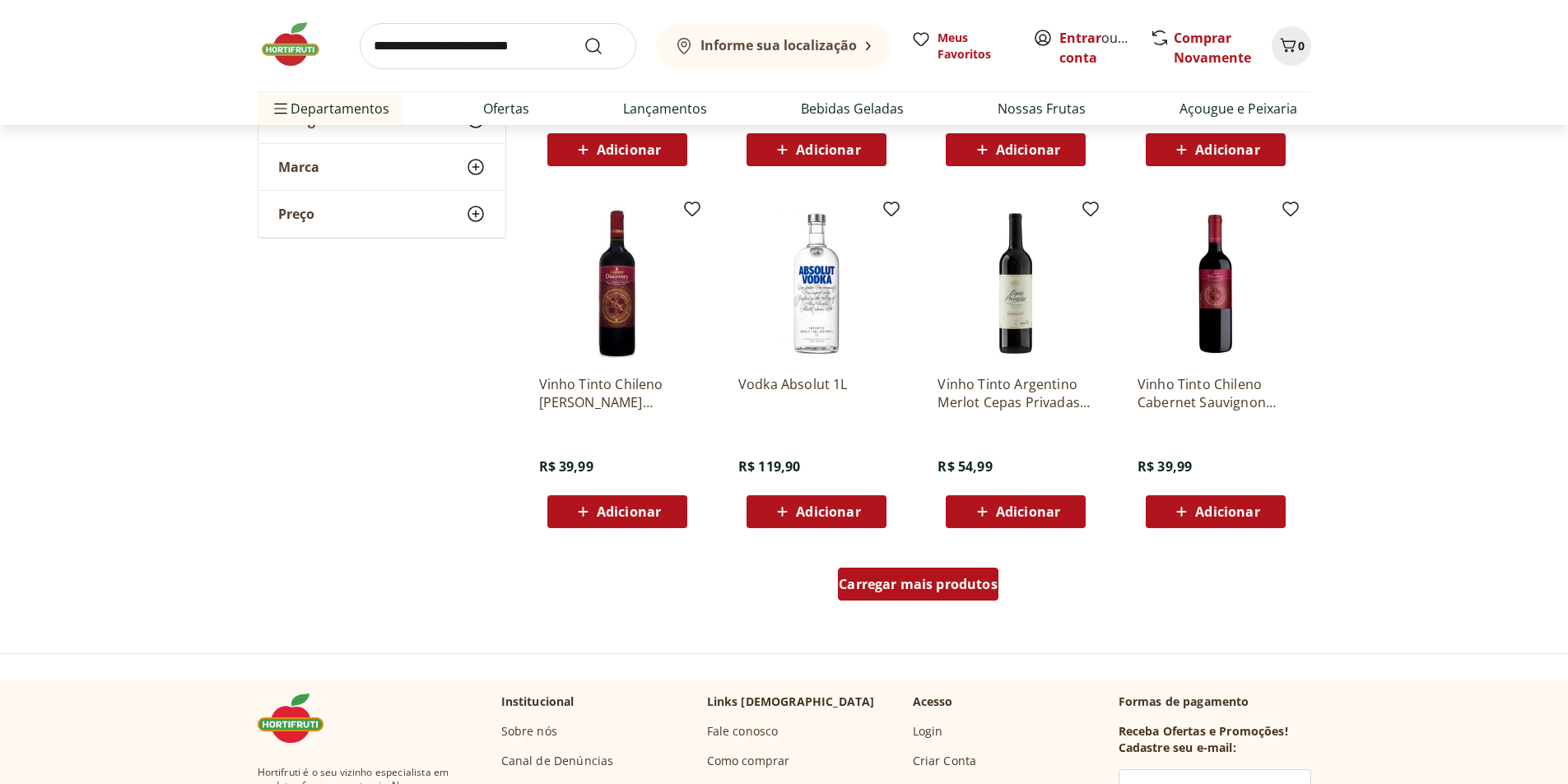
click at [976, 598] on div "Carregar mais produtos" at bounding box center [918, 584] width 161 height 33
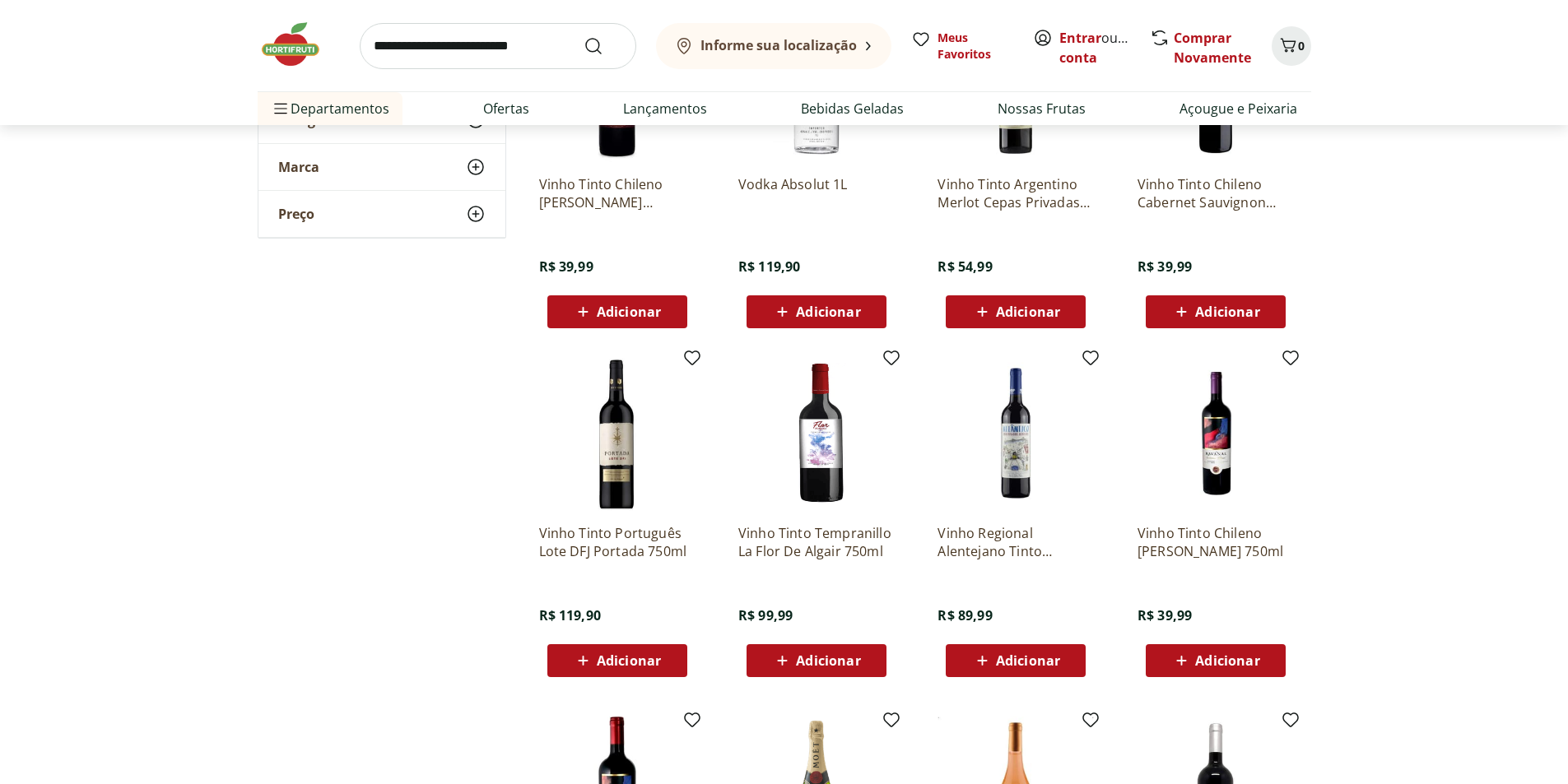
scroll to position [6420, 0]
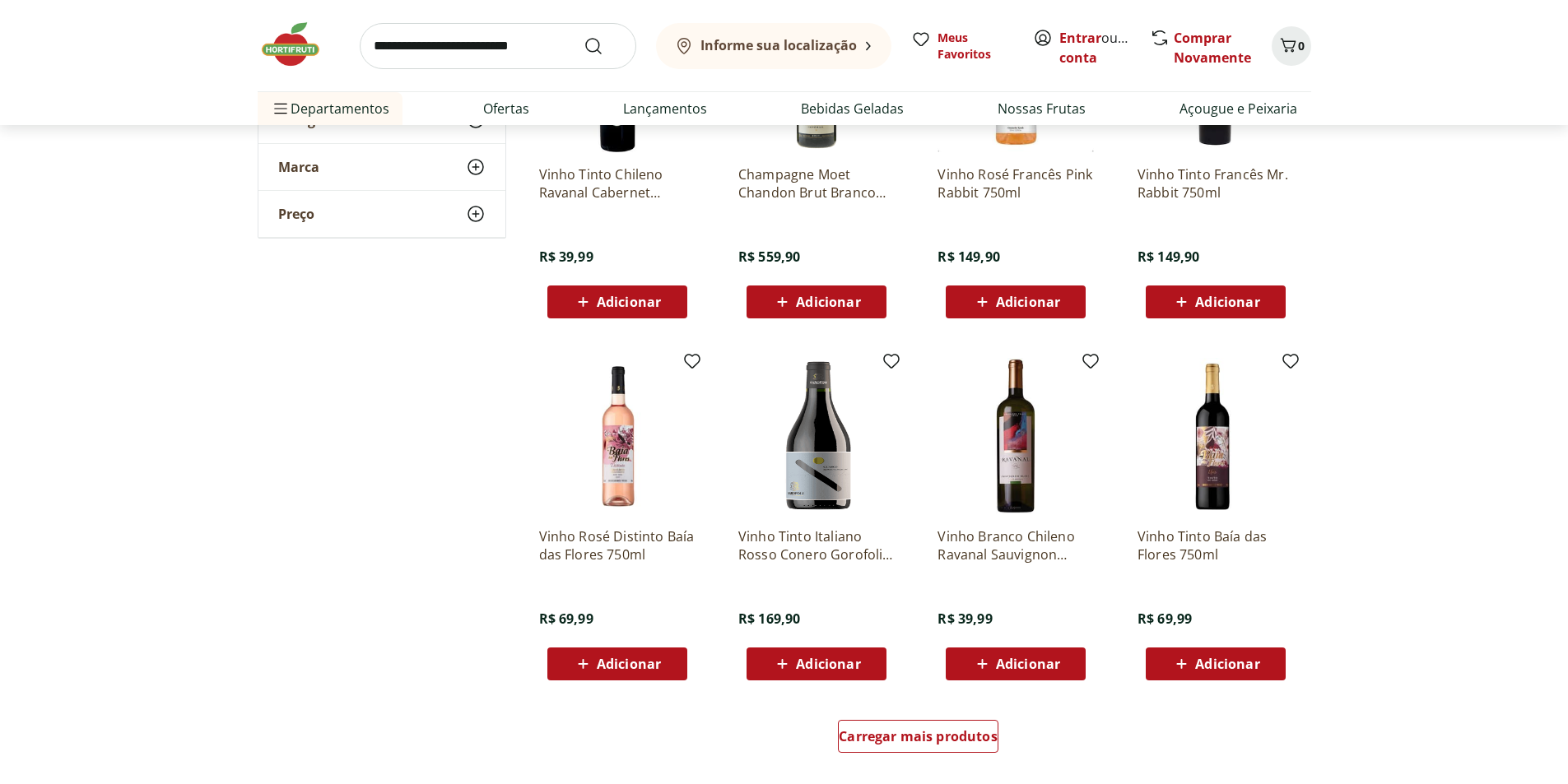
scroll to position [7243, 0]
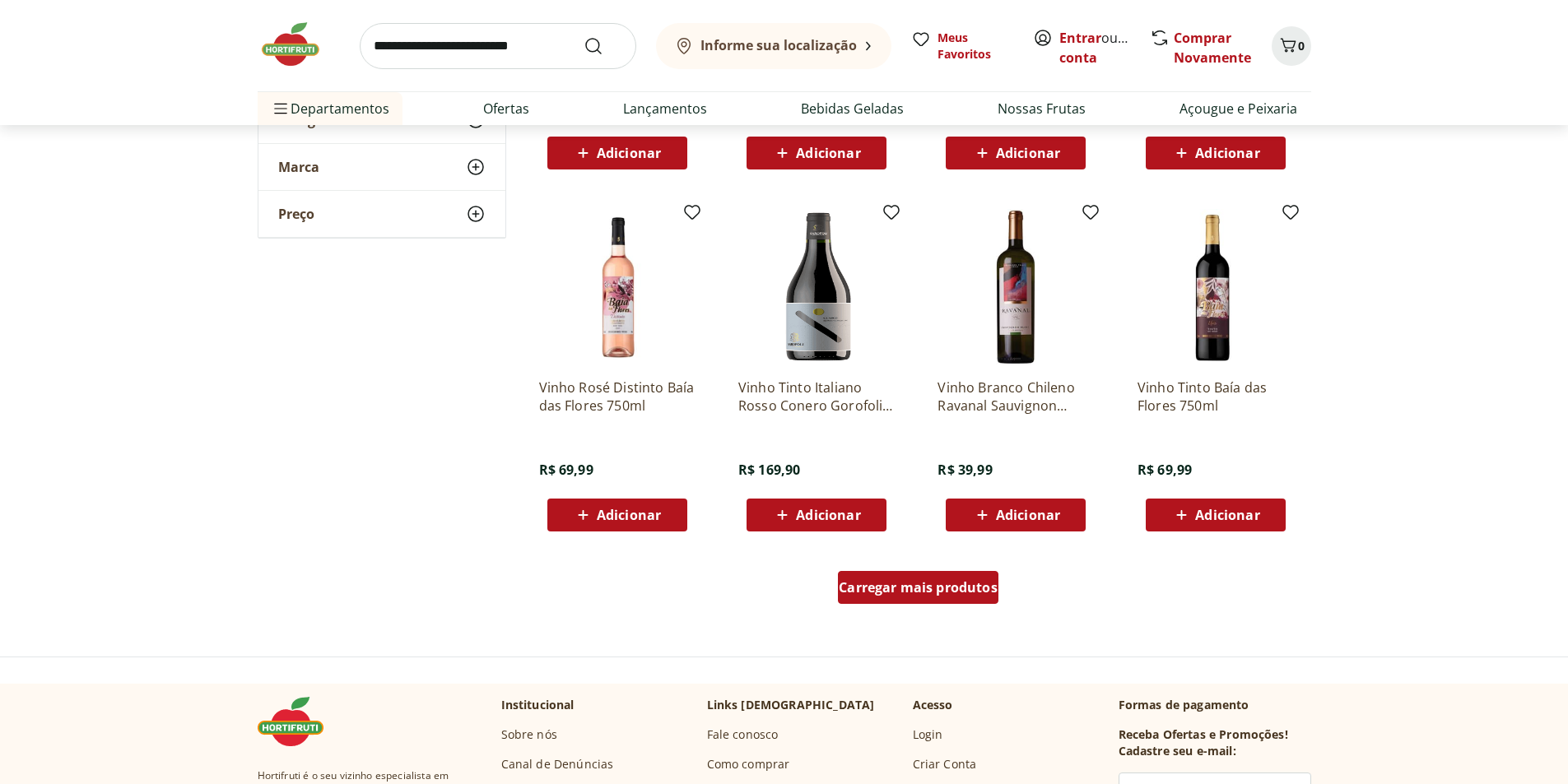
click at [872, 594] on span "Carregar mais produtos" at bounding box center [918, 587] width 159 height 13
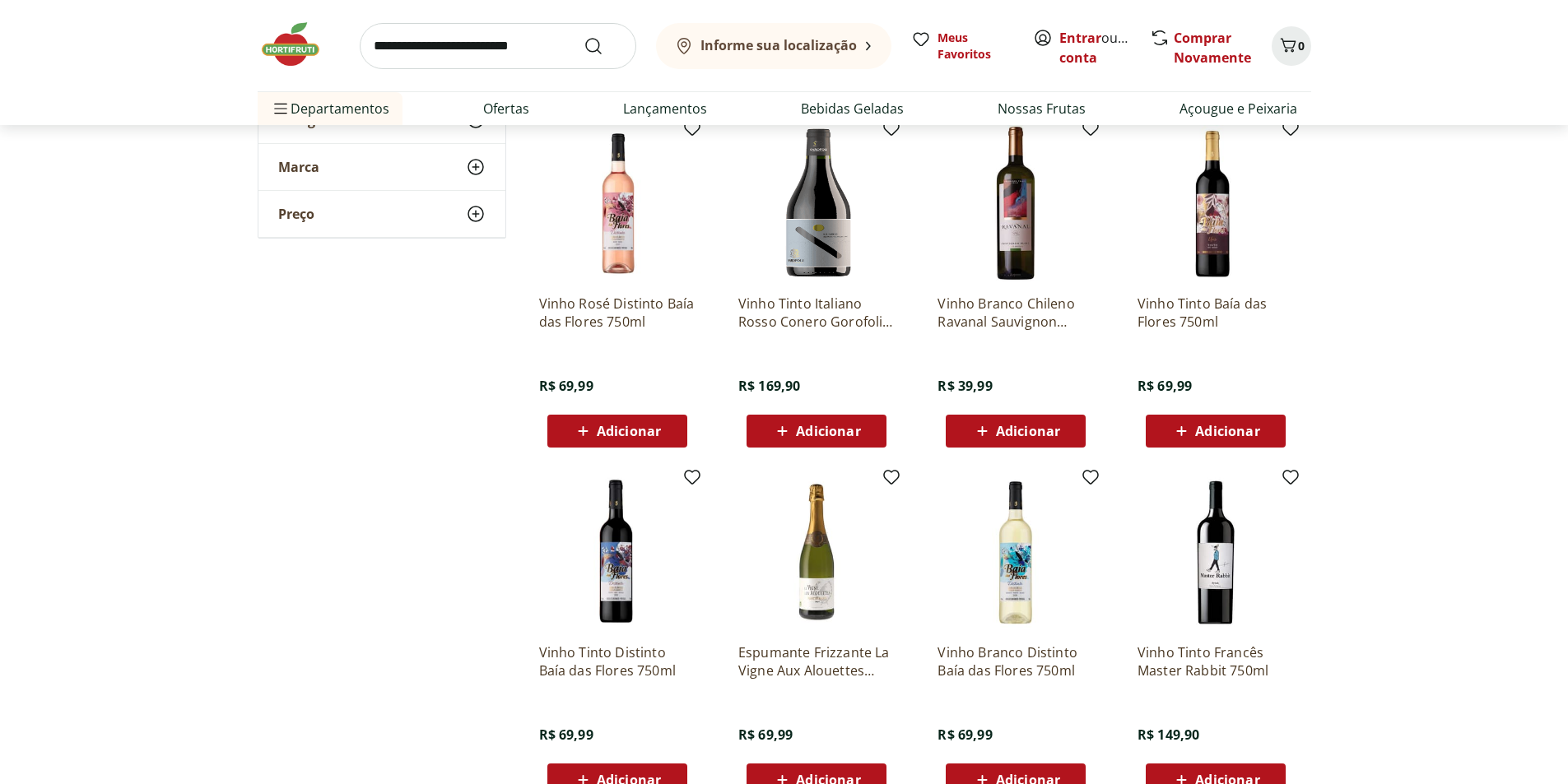
scroll to position [7572, 0]
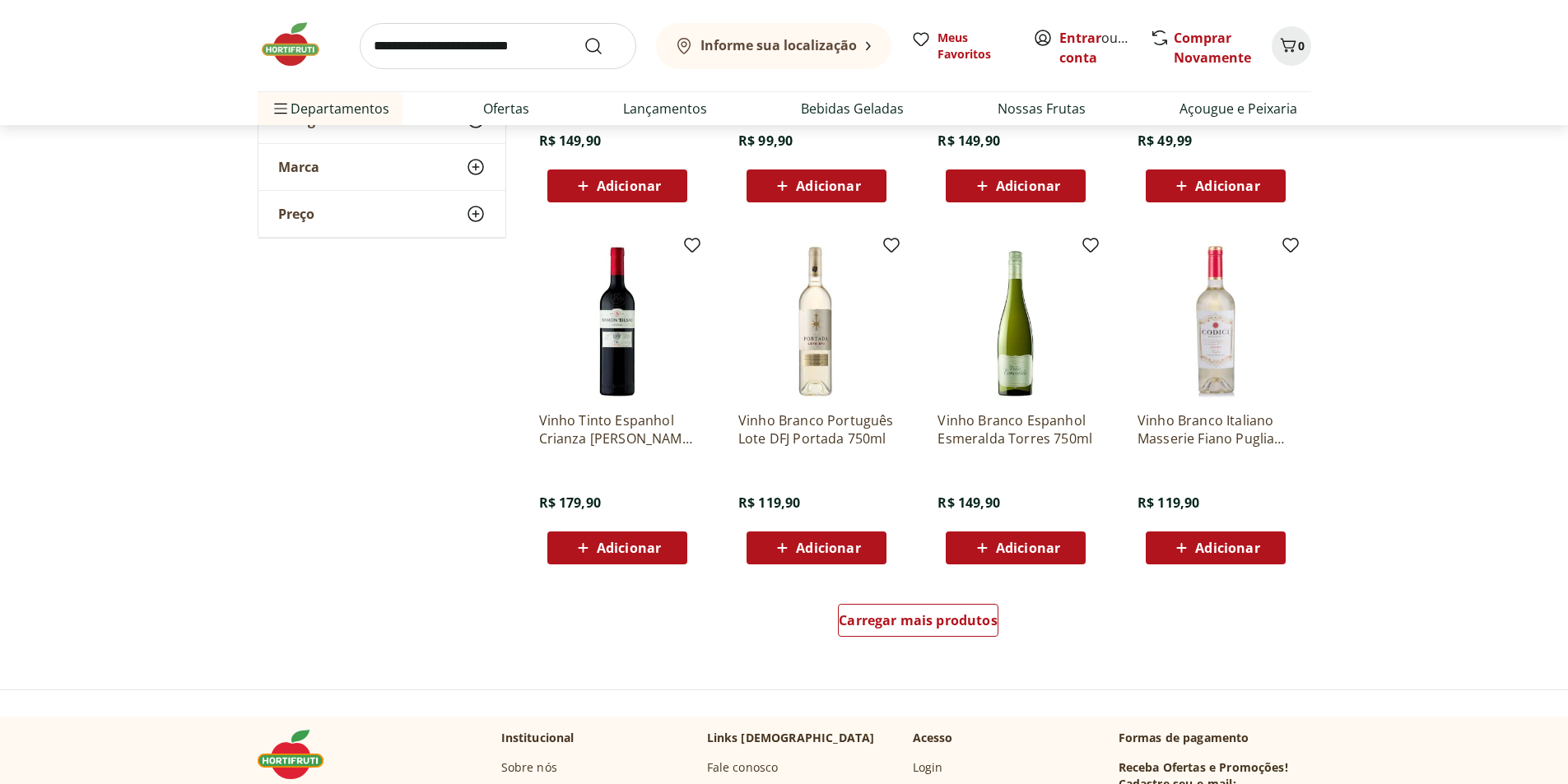
scroll to position [8149, 0]
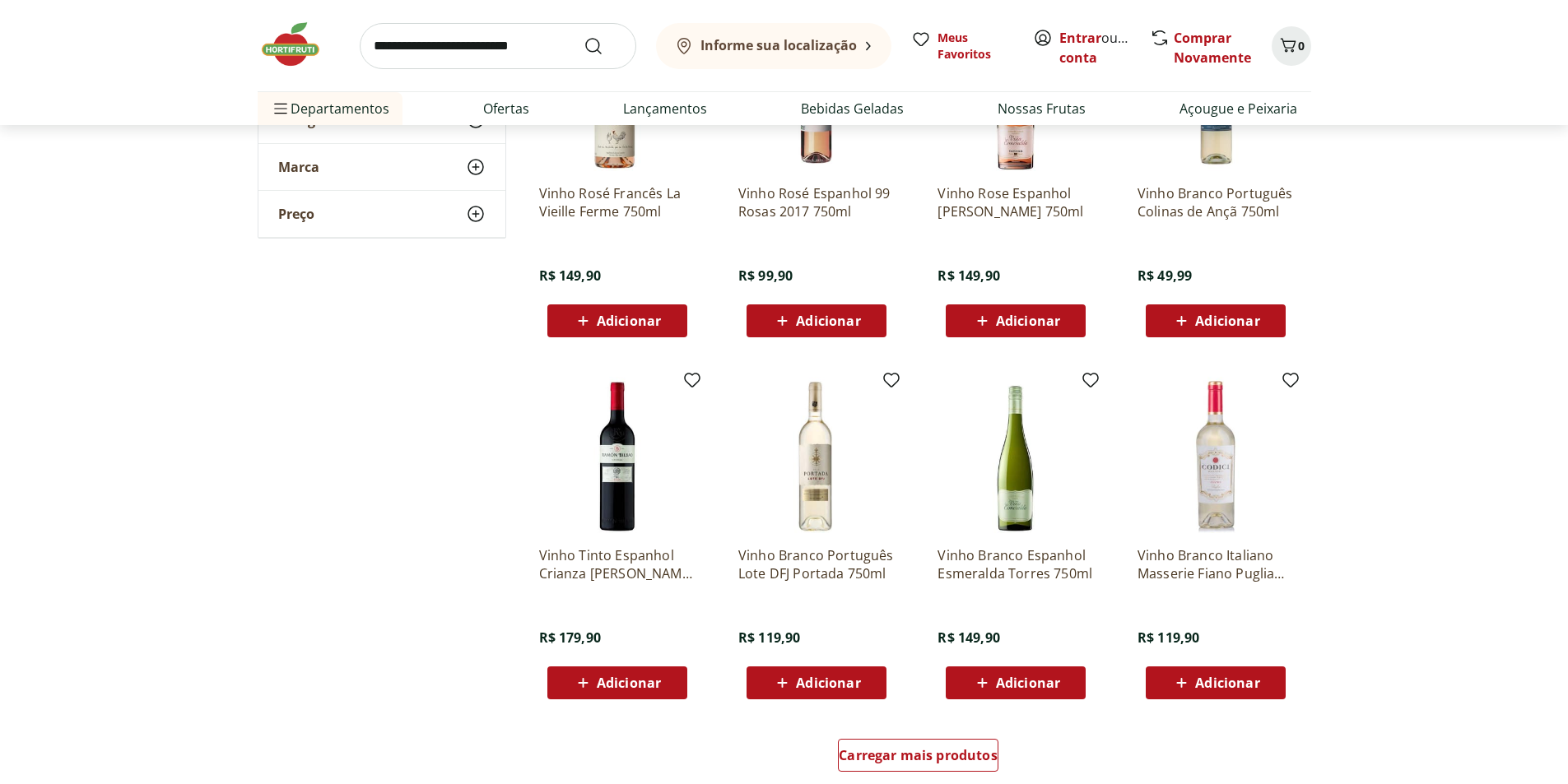
click at [300, 50] on img at bounding box center [298, 44] width 82 height 50
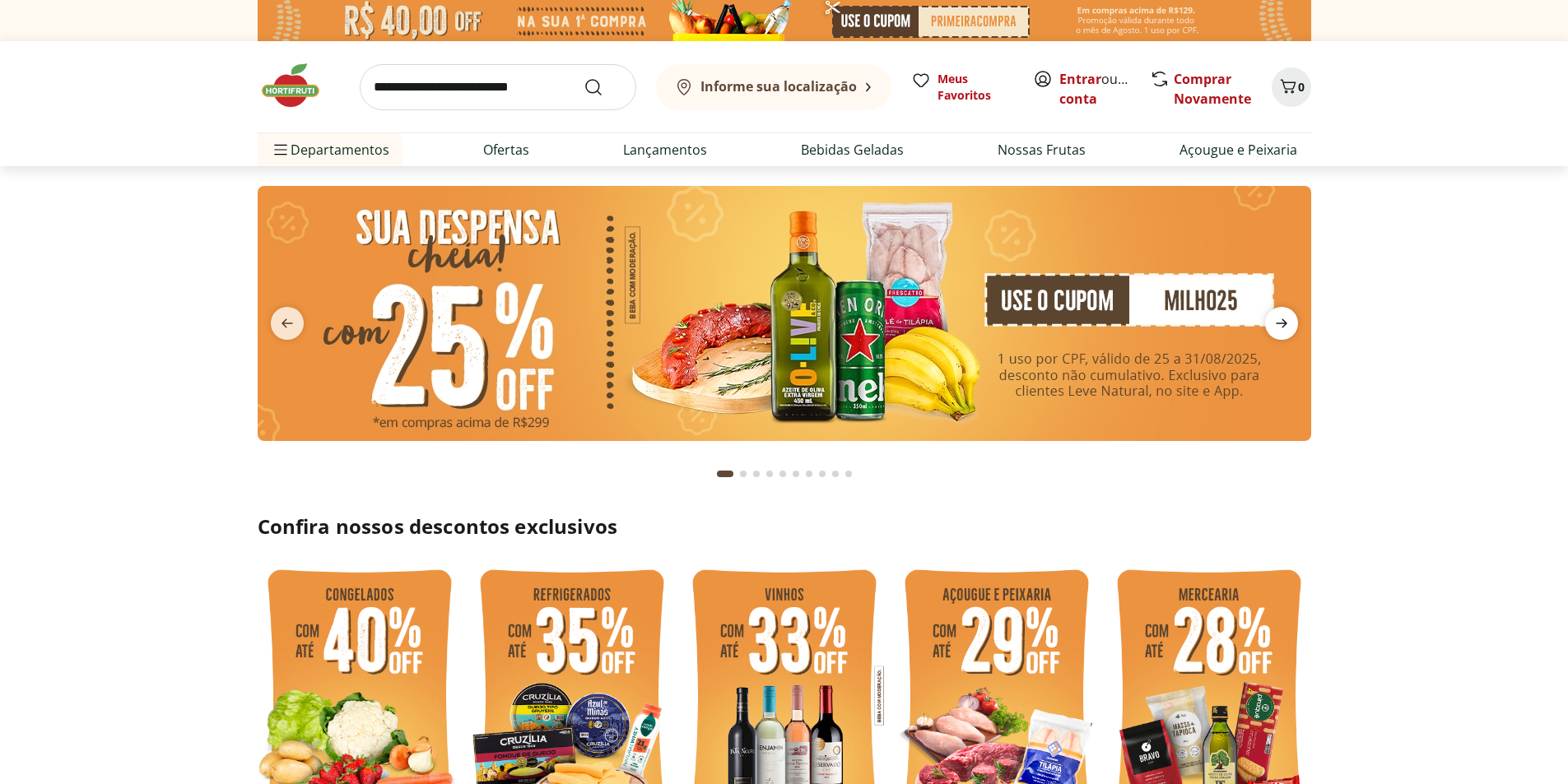
click at [1282, 325] on icon "next" at bounding box center [1281, 323] width 20 height 20
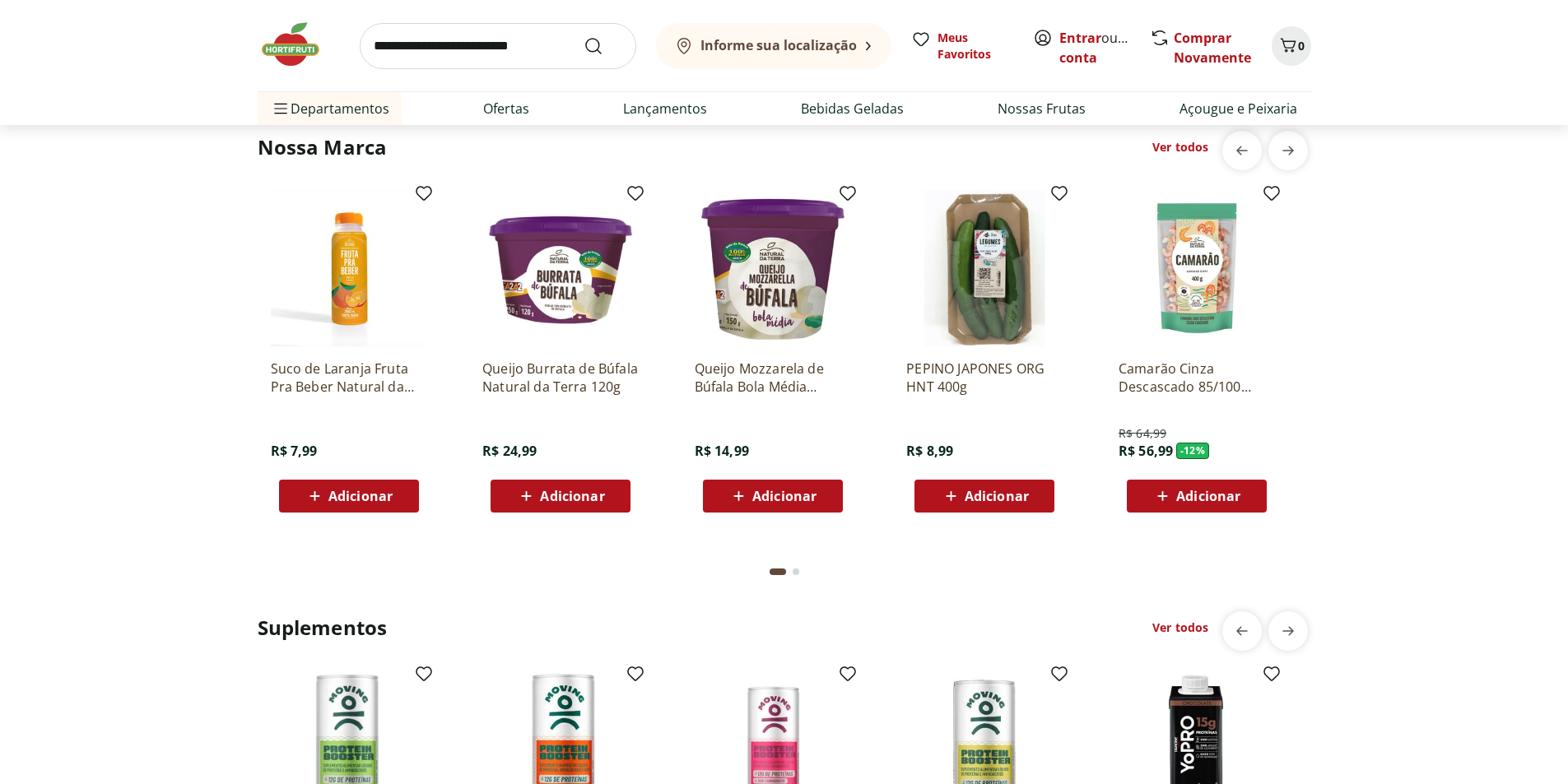
scroll to position [2963, 0]
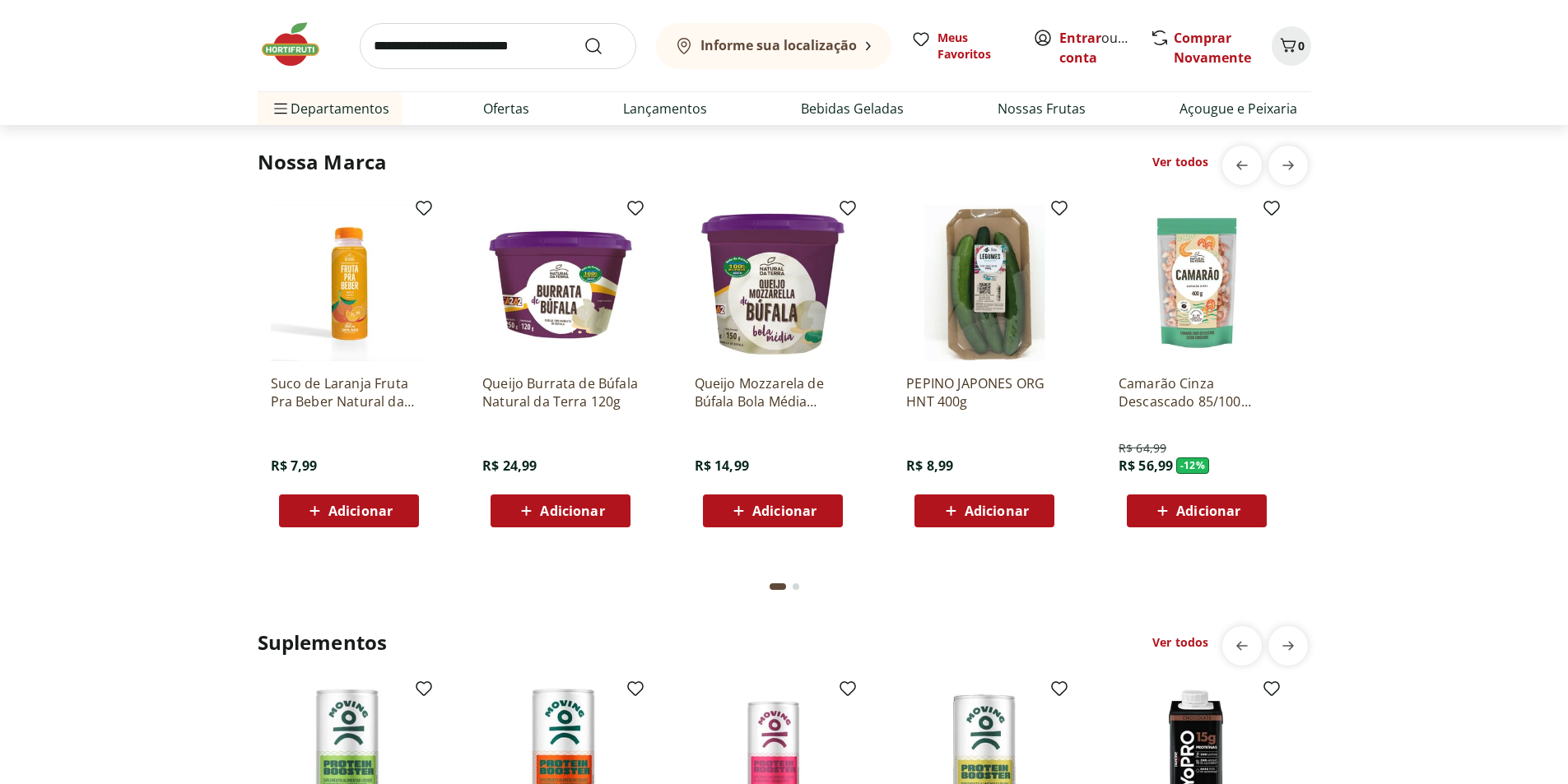
click at [775, 335] on img at bounding box center [773, 283] width 156 height 156
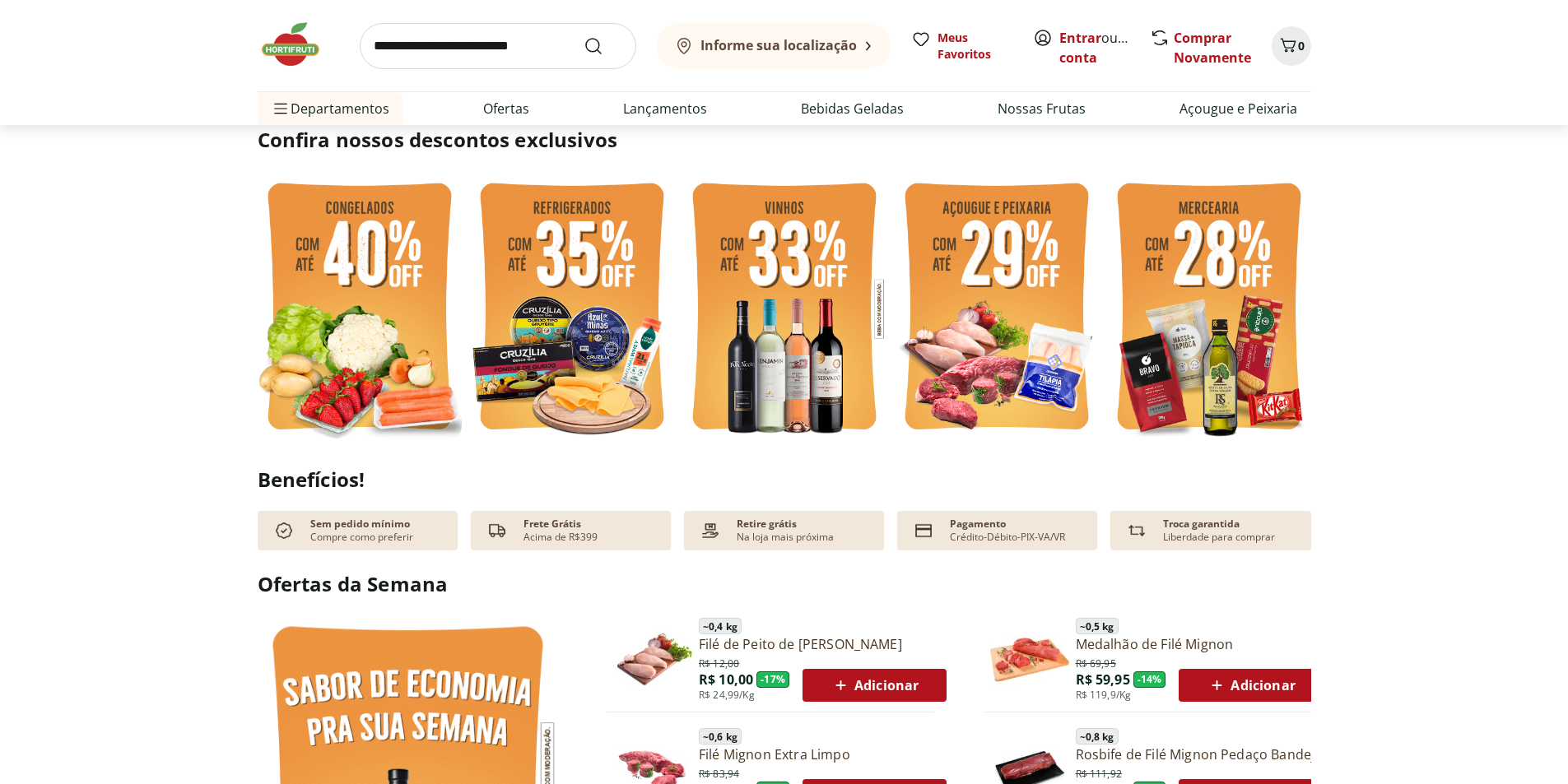
scroll to position [411, 0]
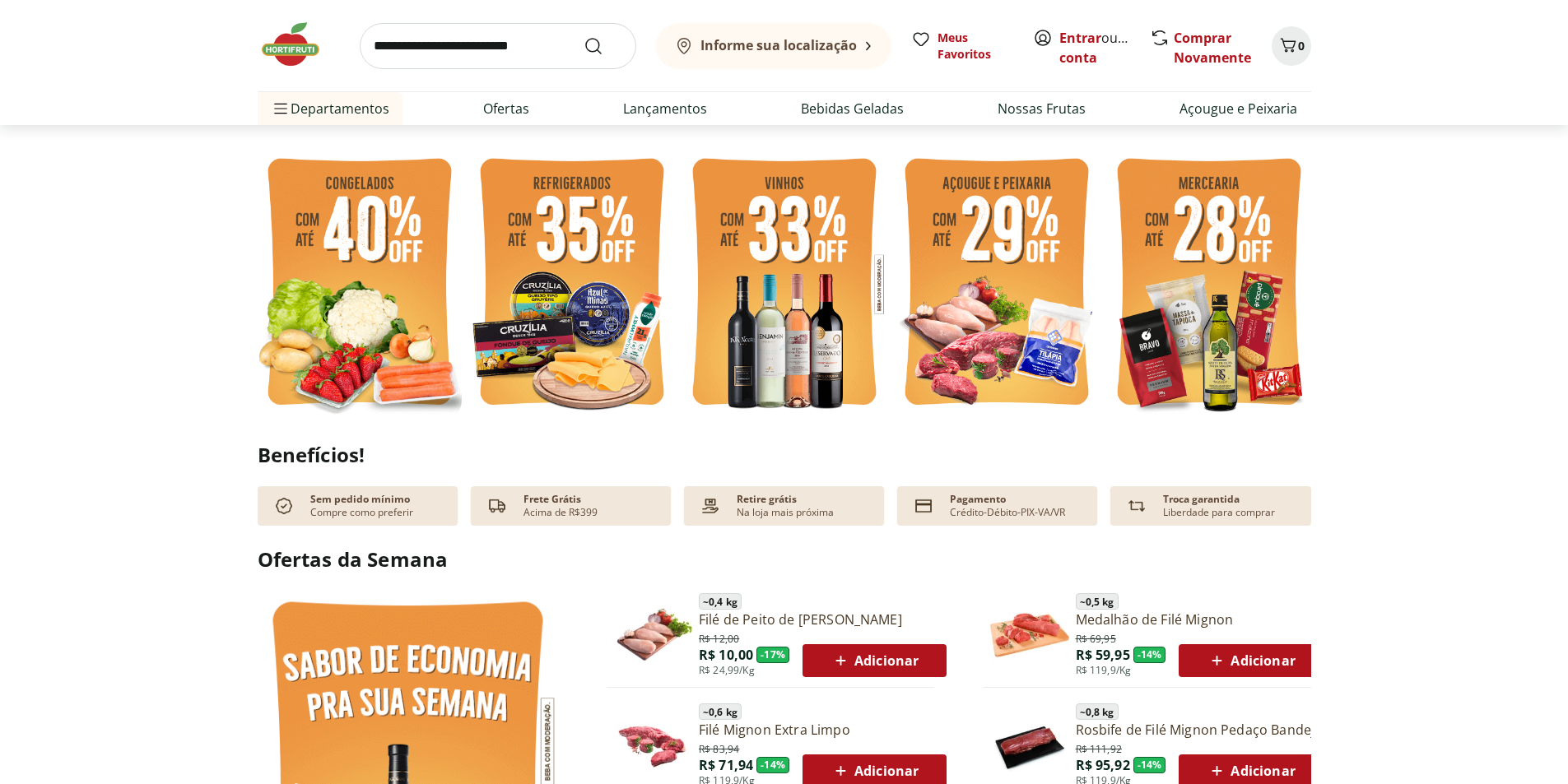
click at [1209, 333] on img at bounding box center [1209, 284] width 204 height 273
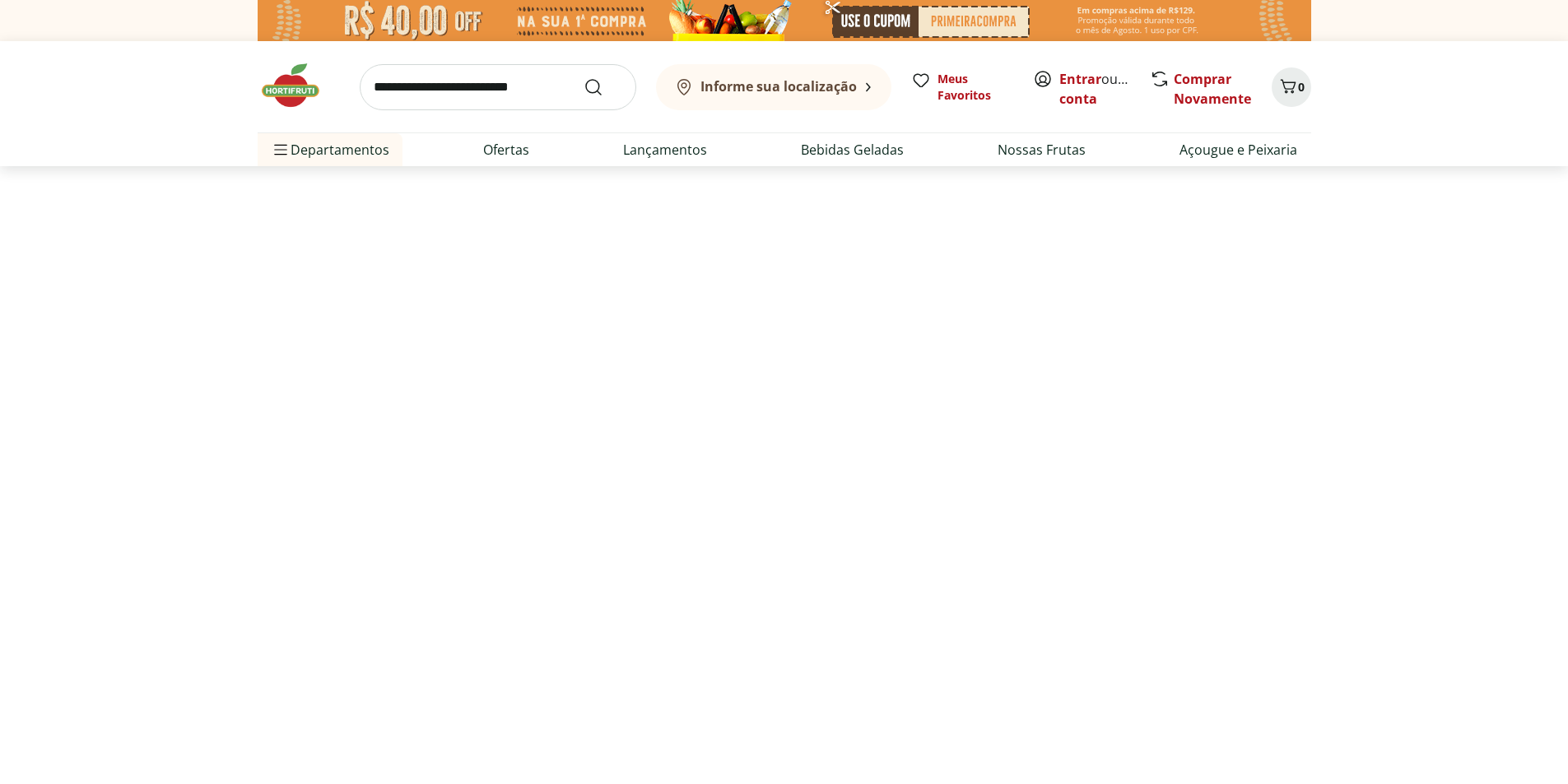
select select "**********"
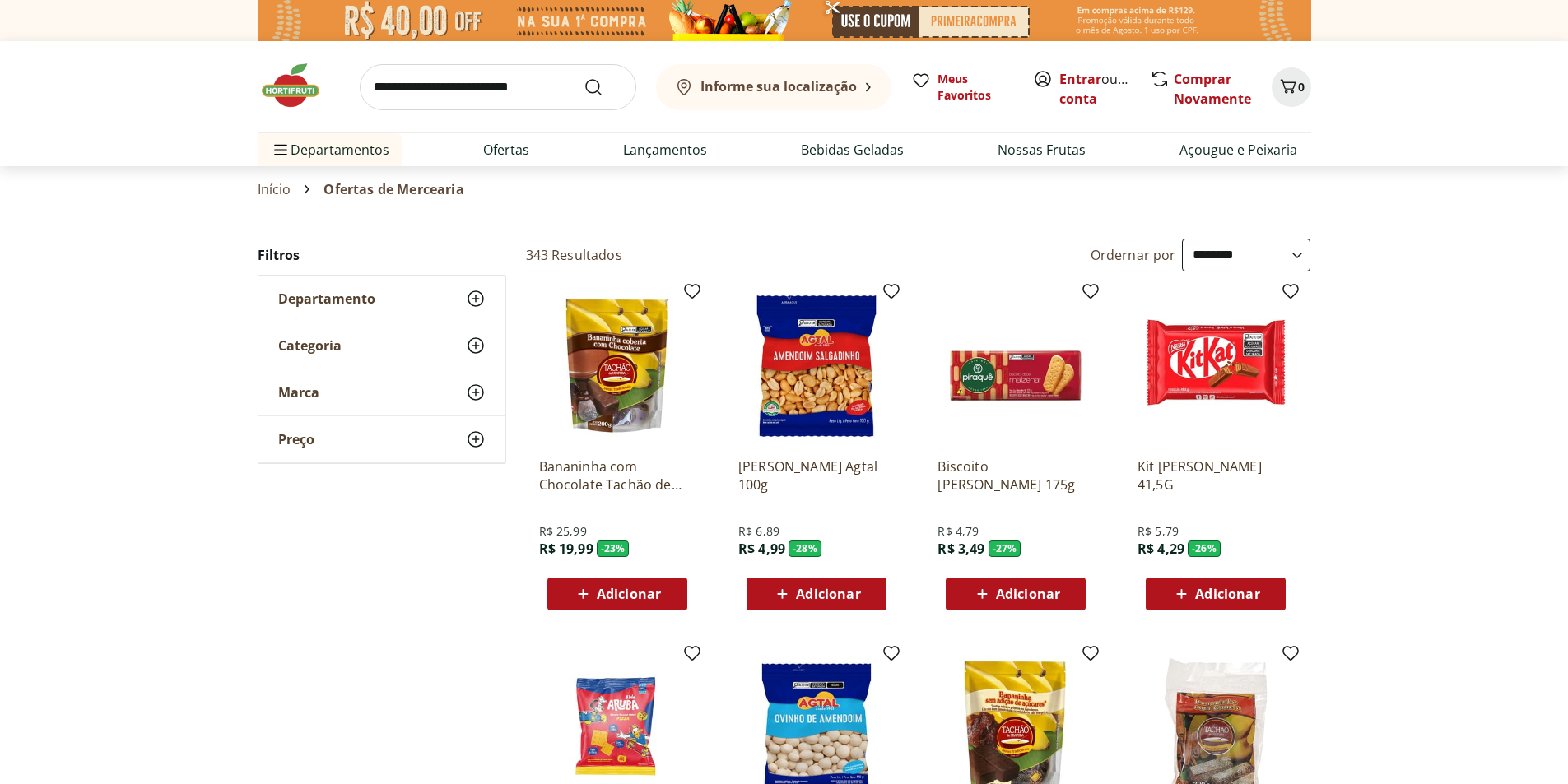
select select "**********"
click at [769, 603] on div "Adicionar" at bounding box center [816, 594] width 114 height 30
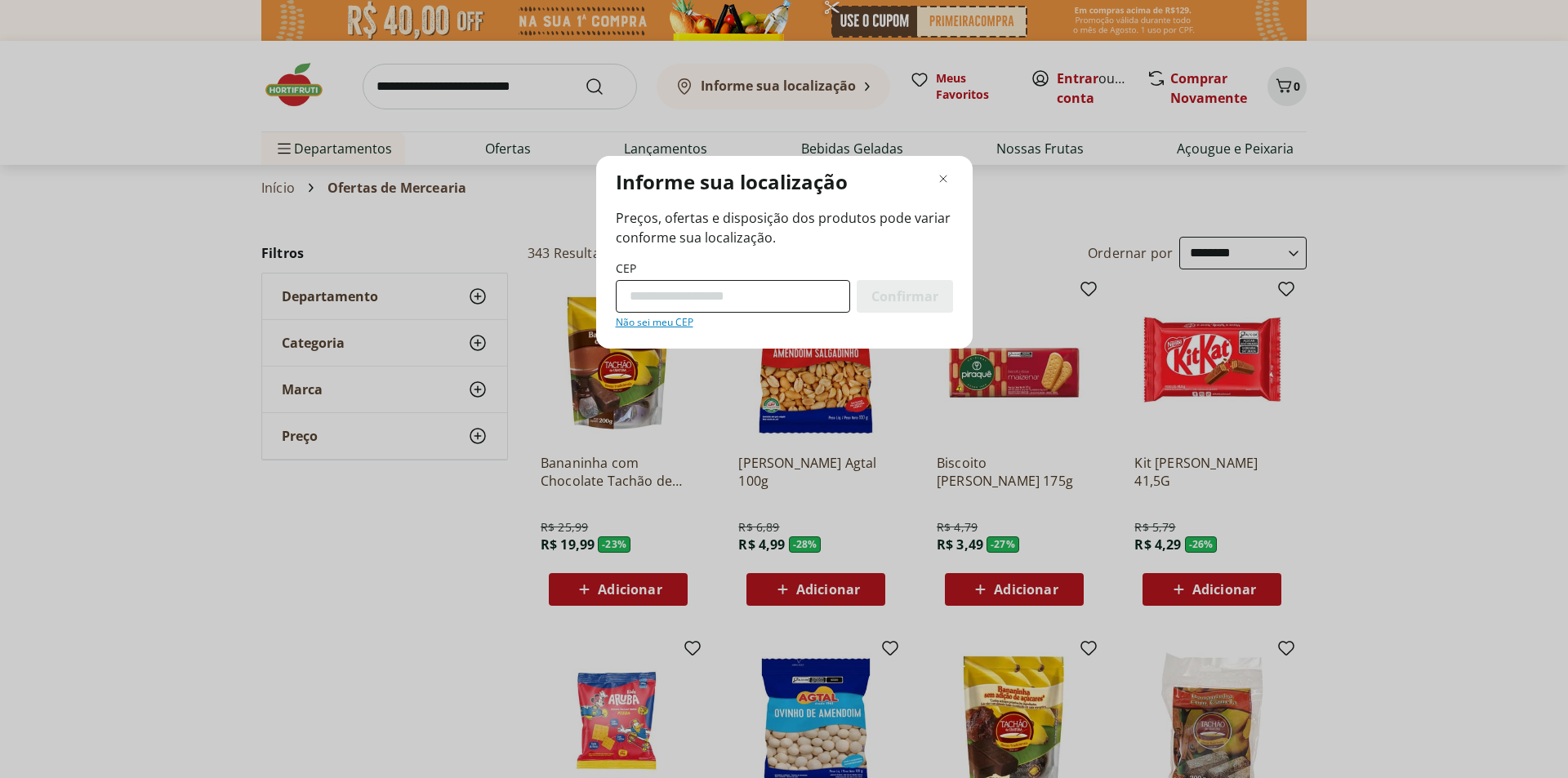
click at [731, 302] on input "CEP" at bounding box center [733, 296] width 234 height 33
type input "*********"
click at [871, 307] on div "Confirmar" at bounding box center [905, 296] width 97 height 33
